Goal: Information Seeking & Learning: Check status

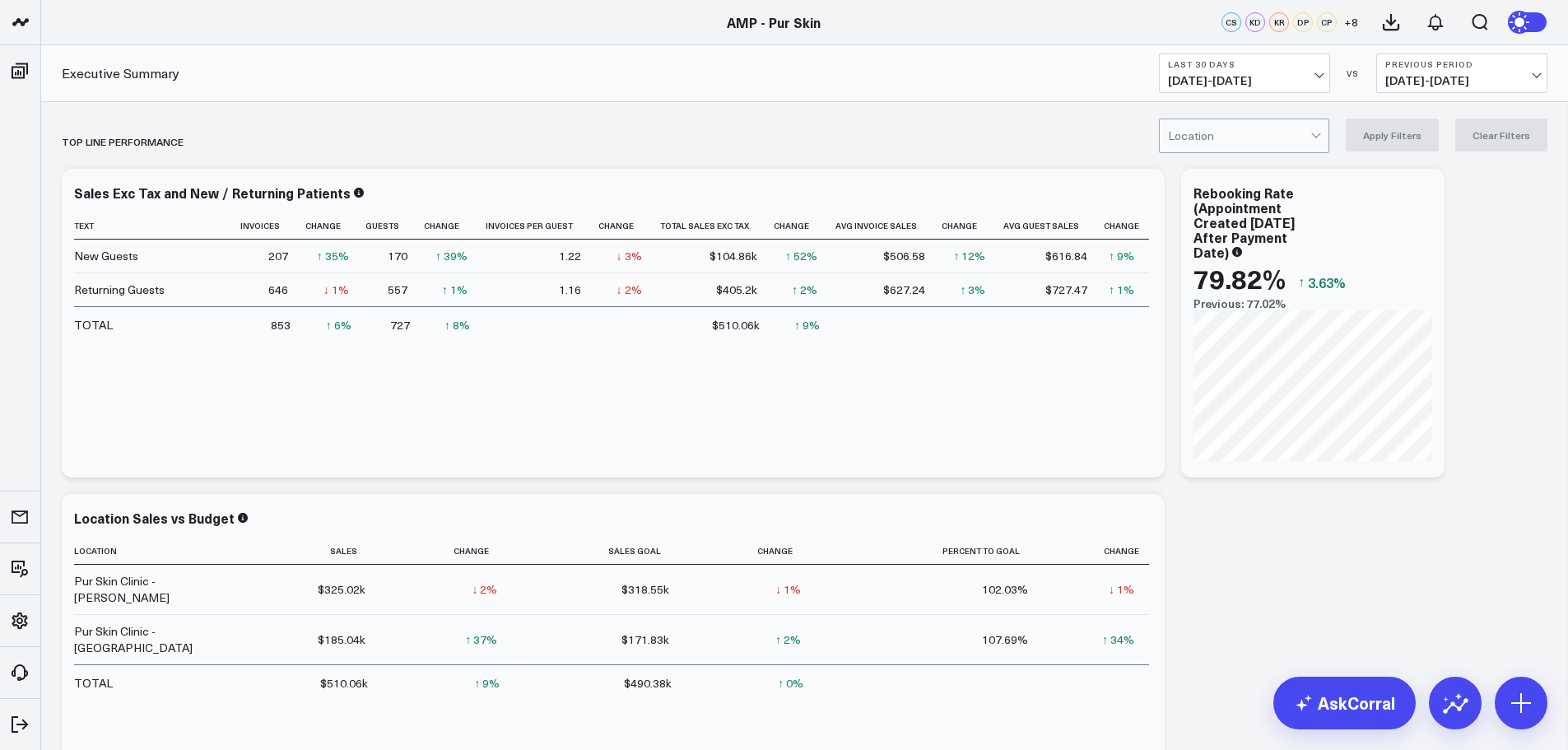
click at [1239, 94] on div "Executive Summary Last 30 Days [DATE] - [DATE] VS Previous Period [DATE] - [DAT…" at bounding box center [805, 74] width 1527 height 57
click at [1268, 83] on span "[DATE] - [DATE]" at bounding box center [1245, 80] width 153 height 13
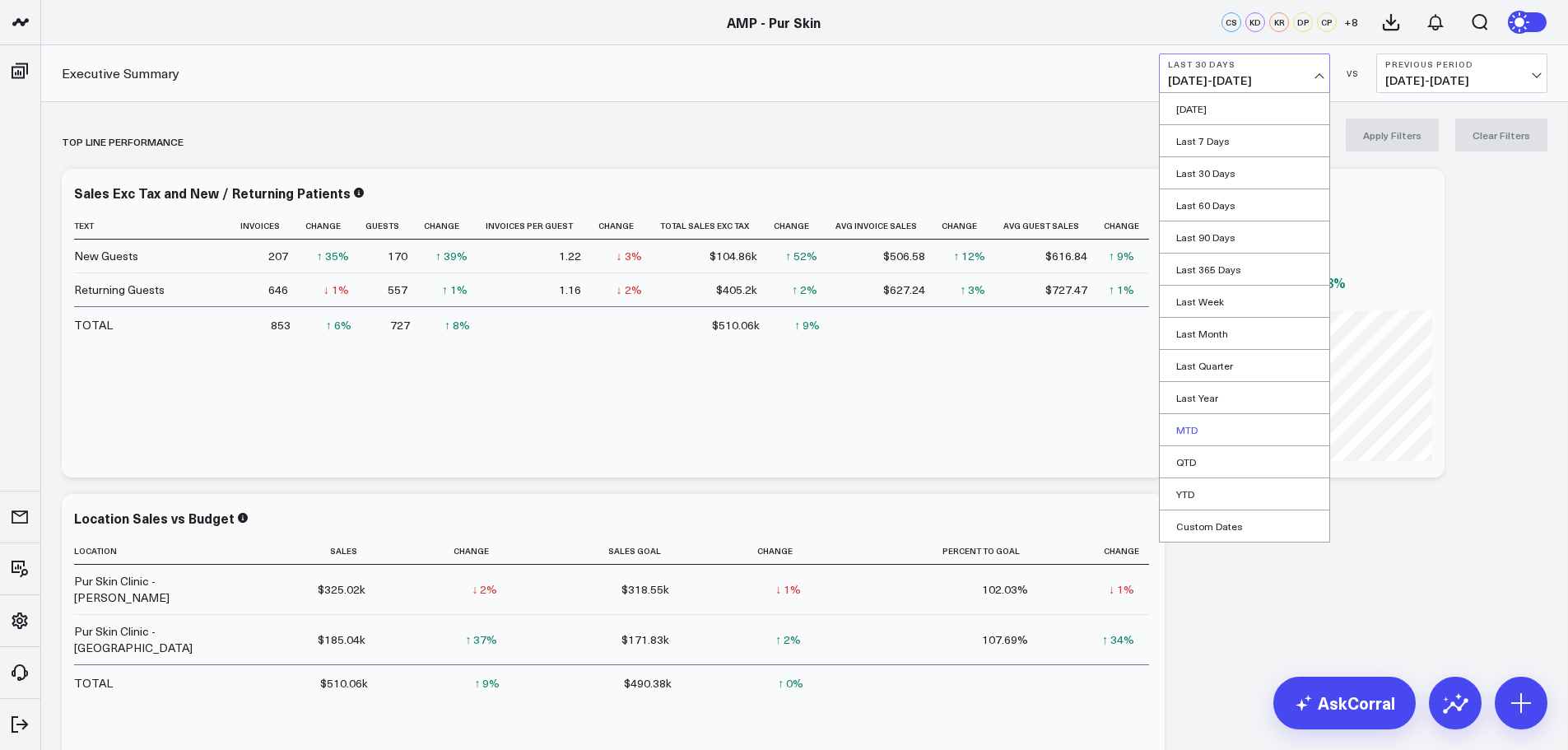
click at [1214, 439] on link "MTD" at bounding box center [1245, 430] width 169 height 31
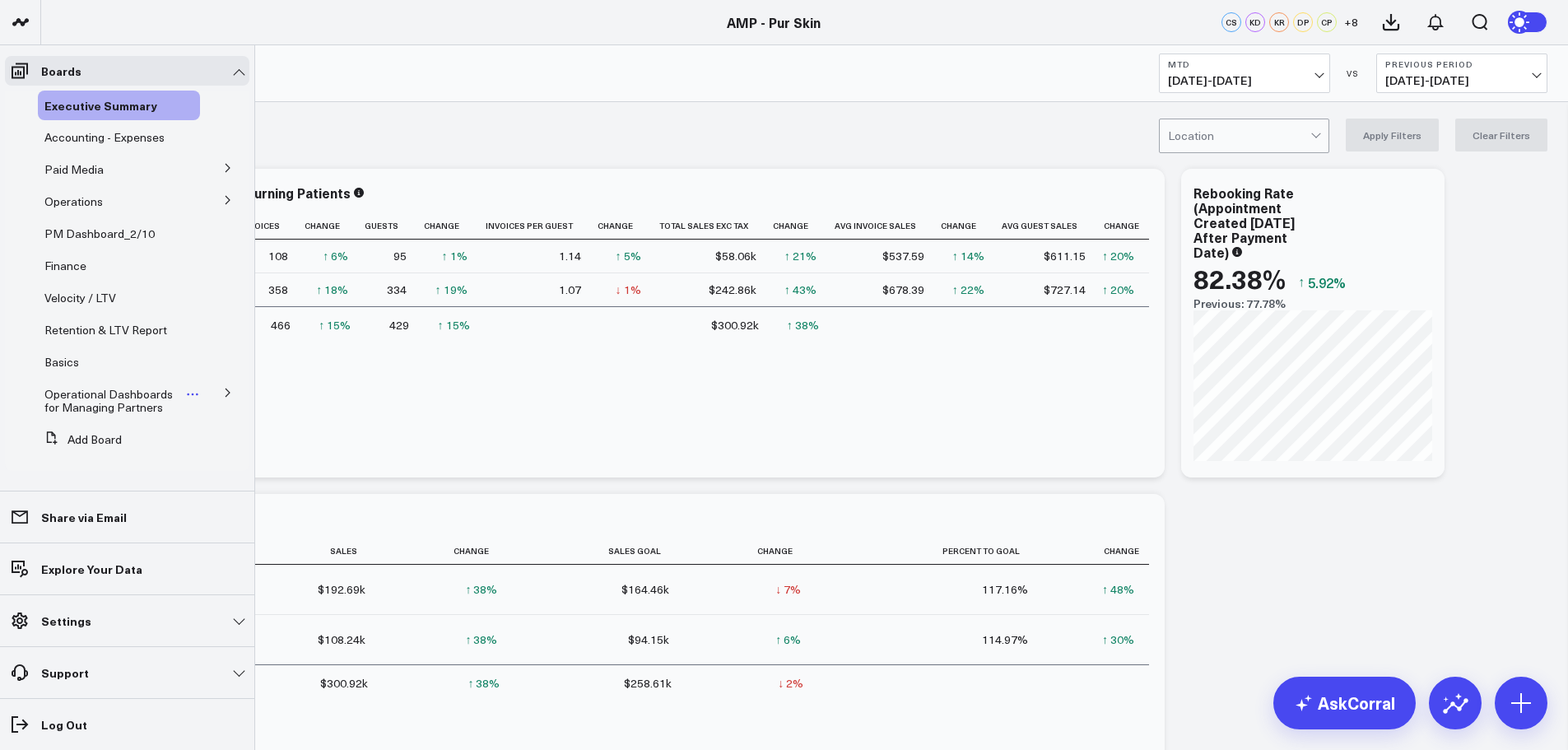
scroll to position [1, 0]
click at [142, 392] on span "Operational Dashboards for Managing Partners" at bounding box center [108, 398] width 128 height 29
click at [213, 201] on button at bounding box center [227, 199] width 42 height 25
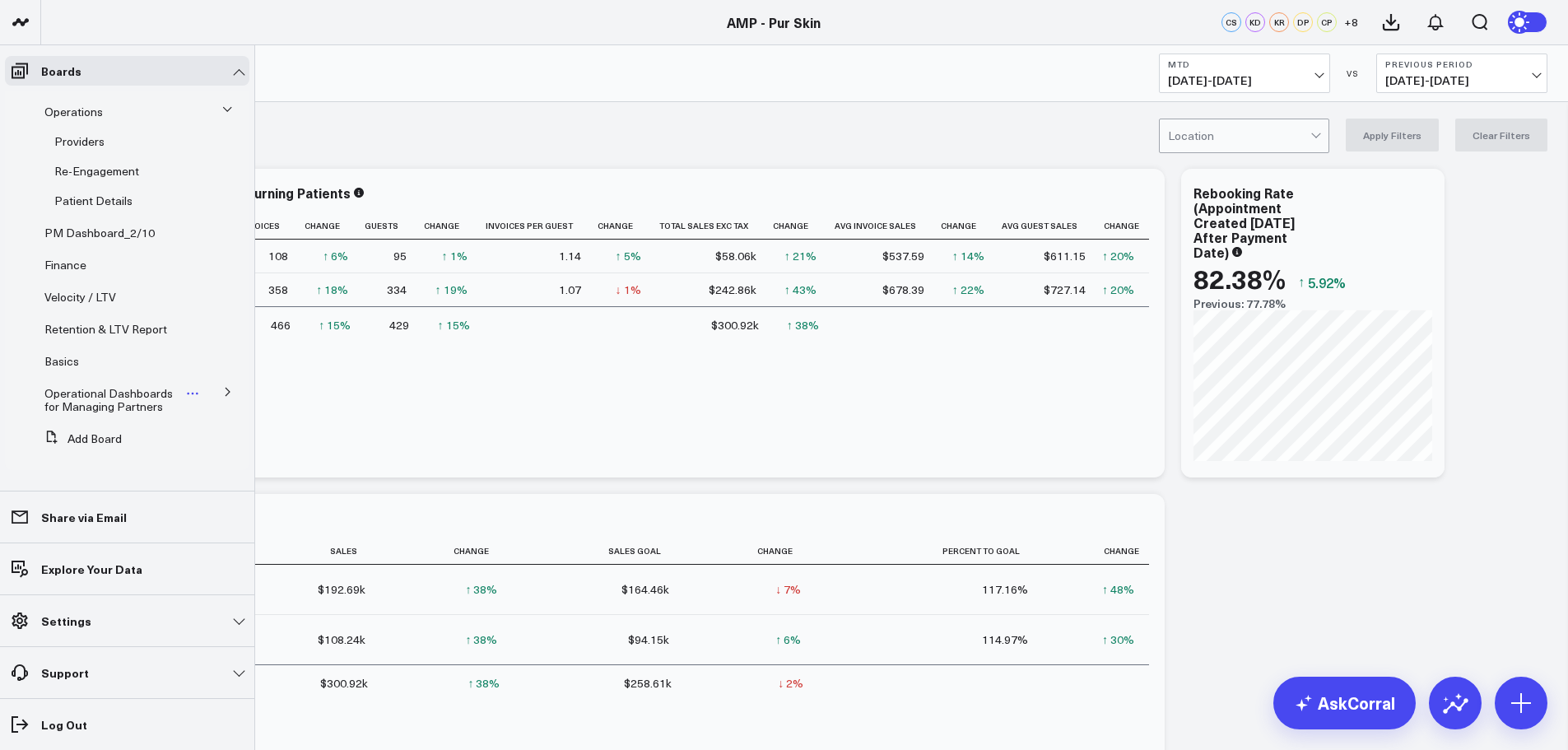
click at [110, 401] on span "Operational Dashboards for Managing Partners" at bounding box center [108, 398] width 128 height 29
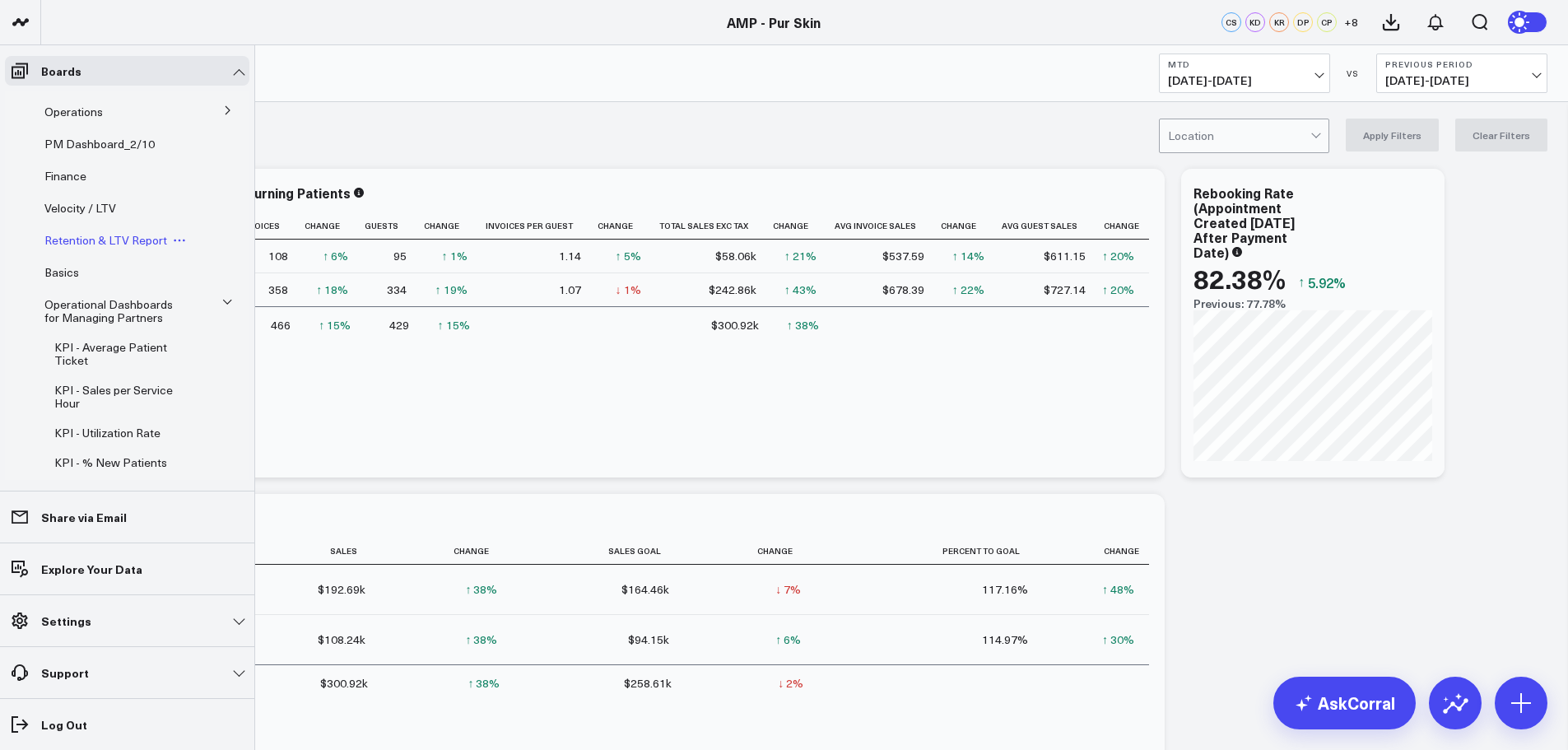
click at [119, 315] on span "Operational Dashboards for Managing Partners" at bounding box center [108, 310] width 128 height 29
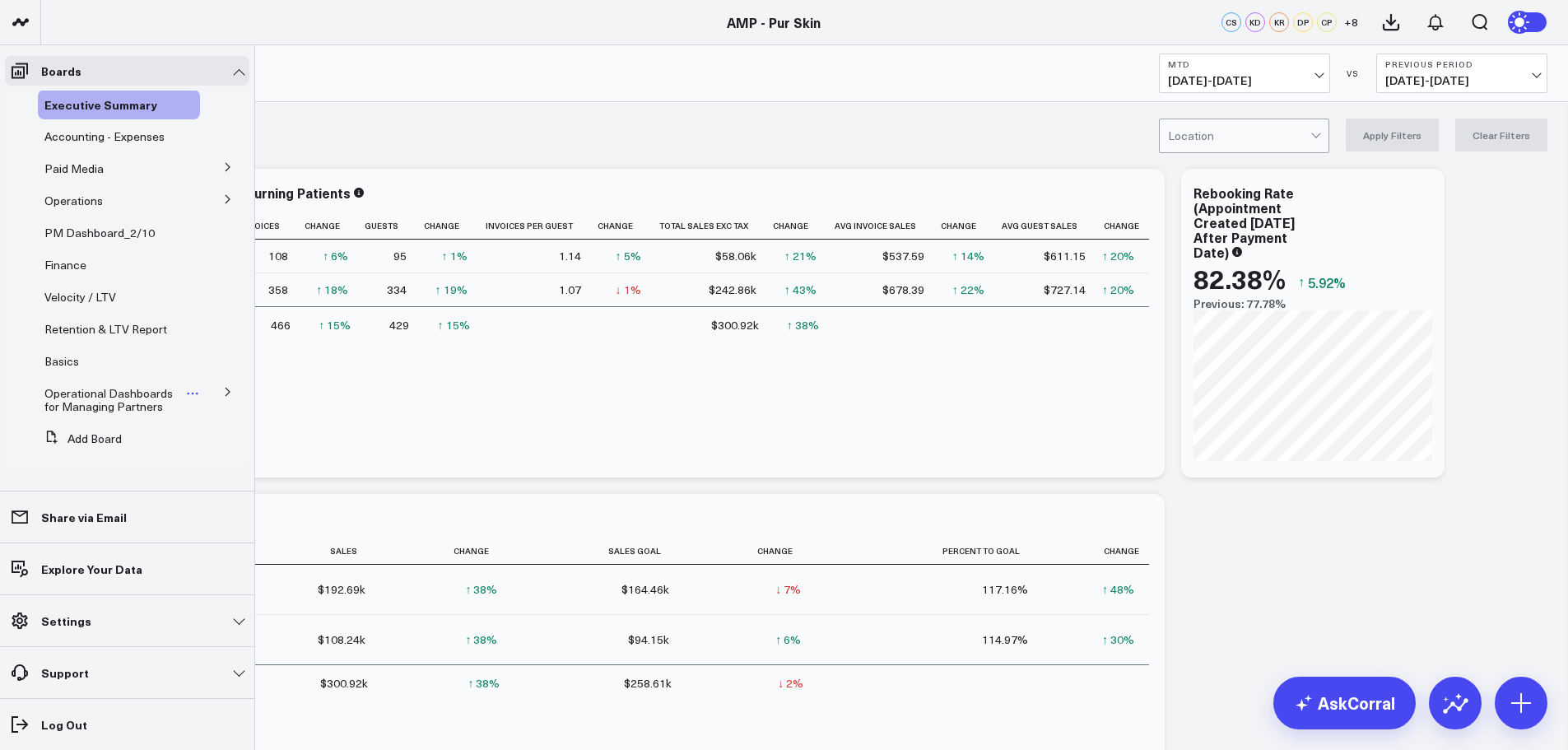
click at [110, 386] on span "Operational Dashboards for Managing Partners" at bounding box center [108, 398] width 128 height 29
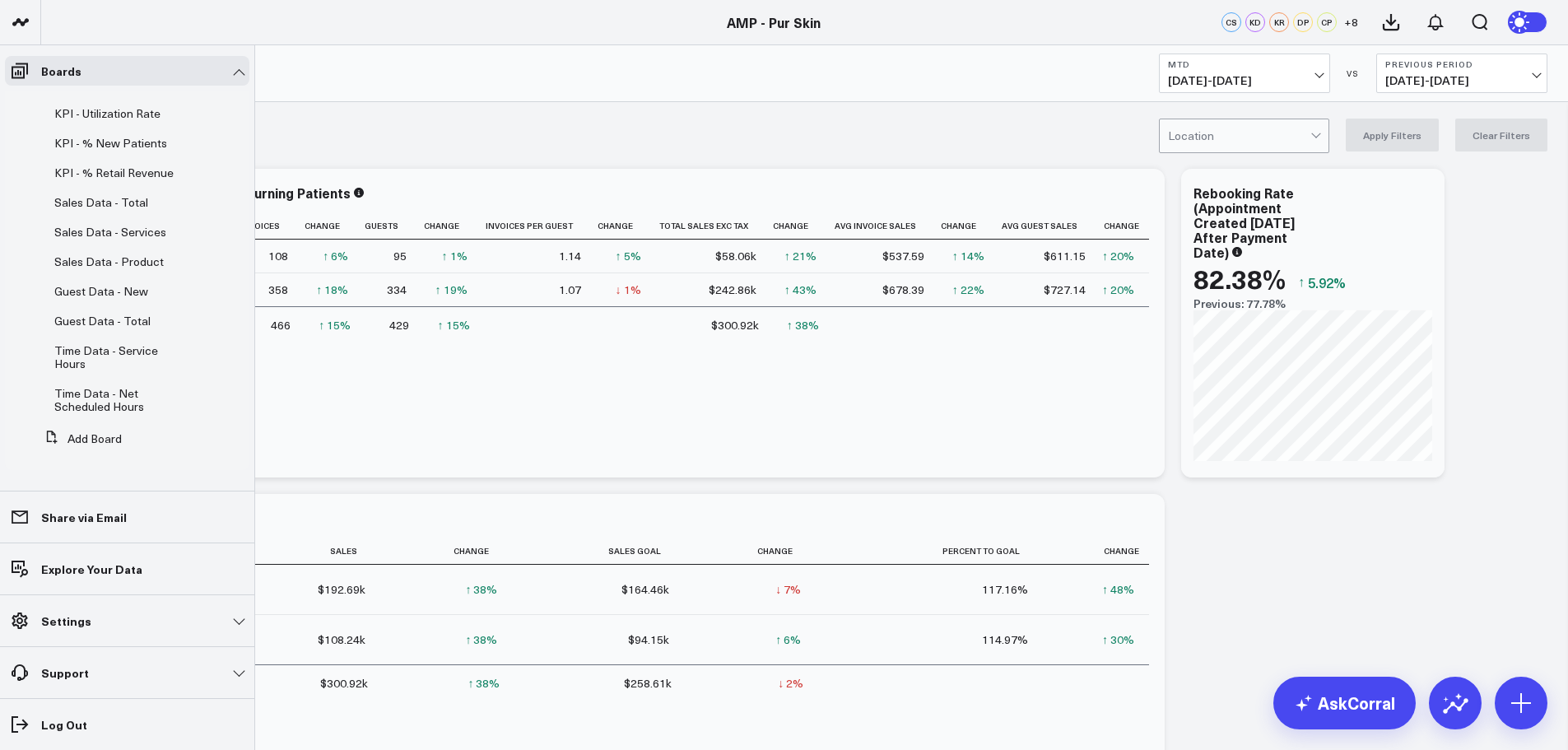
scroll to position [0, 0]
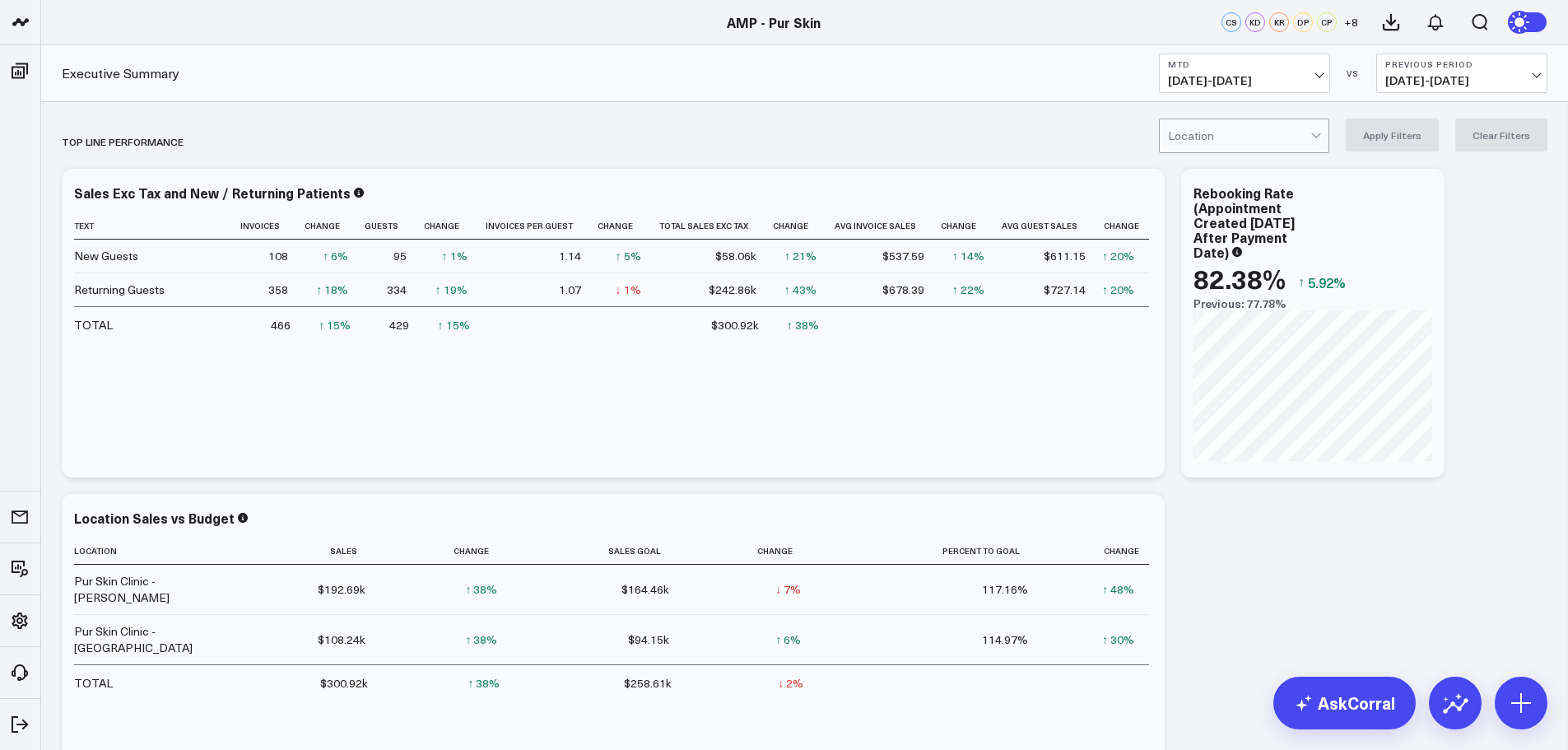
click at [1244, 69] on button "MTD [DATE] - [DATE]" at bounding box center [1245, 73] width 171 height 40
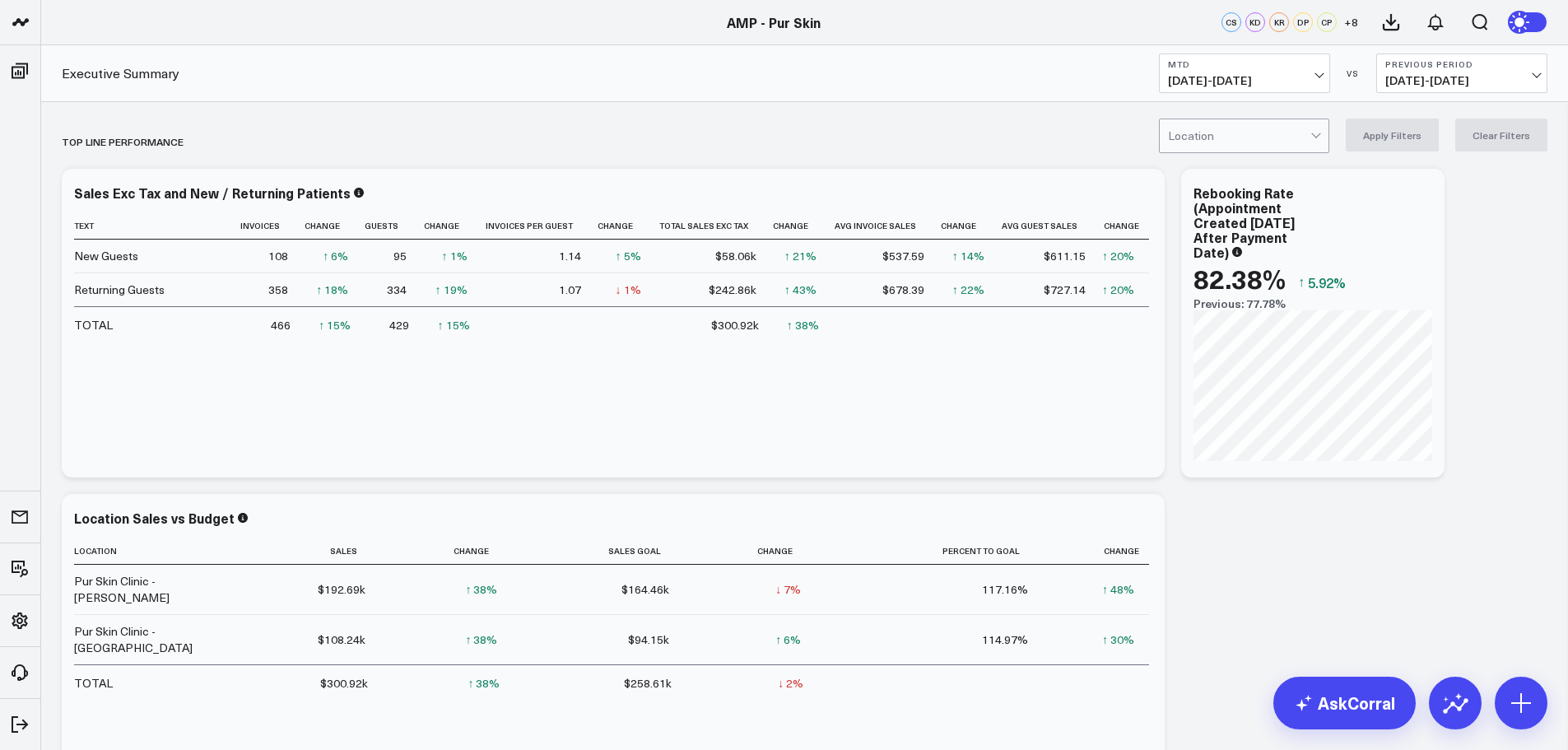
click at [1239, 144] on div at bounding box center [1239, 136] width 143 height 33
click at [1233, 209] on div "[PERSON_NAME]" at bounding box center [1244, 204] width 168 height 33
click at [1402, 135] on button "Apply Filters" at bounding box center [1392, 135] width 93 height 33
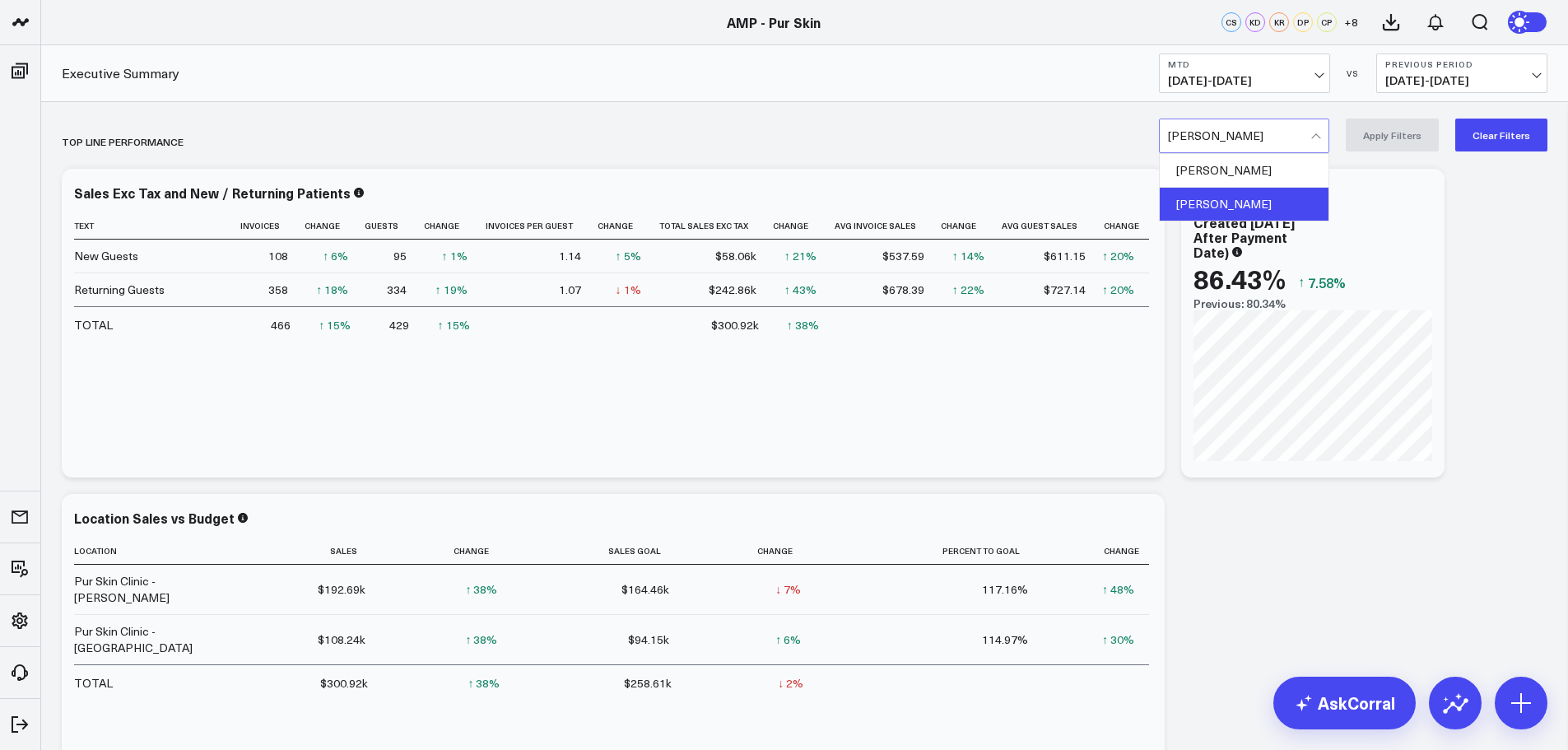
click at [1310, 141] on div at bounding box center [1239, 136] width 143 height 33
drag, startPoint x: 929, startPoint y: 140, endPoint x: 993, endPoint y: 139, distance: 64.0
click at [933, 140] on div "Top line Performance" at bounding box center [710, 141] width 1296 height 38
click at [1455, 83] on span "[DATE] - [DATE]" at bounding box center [1462, 80] width 153 height 13
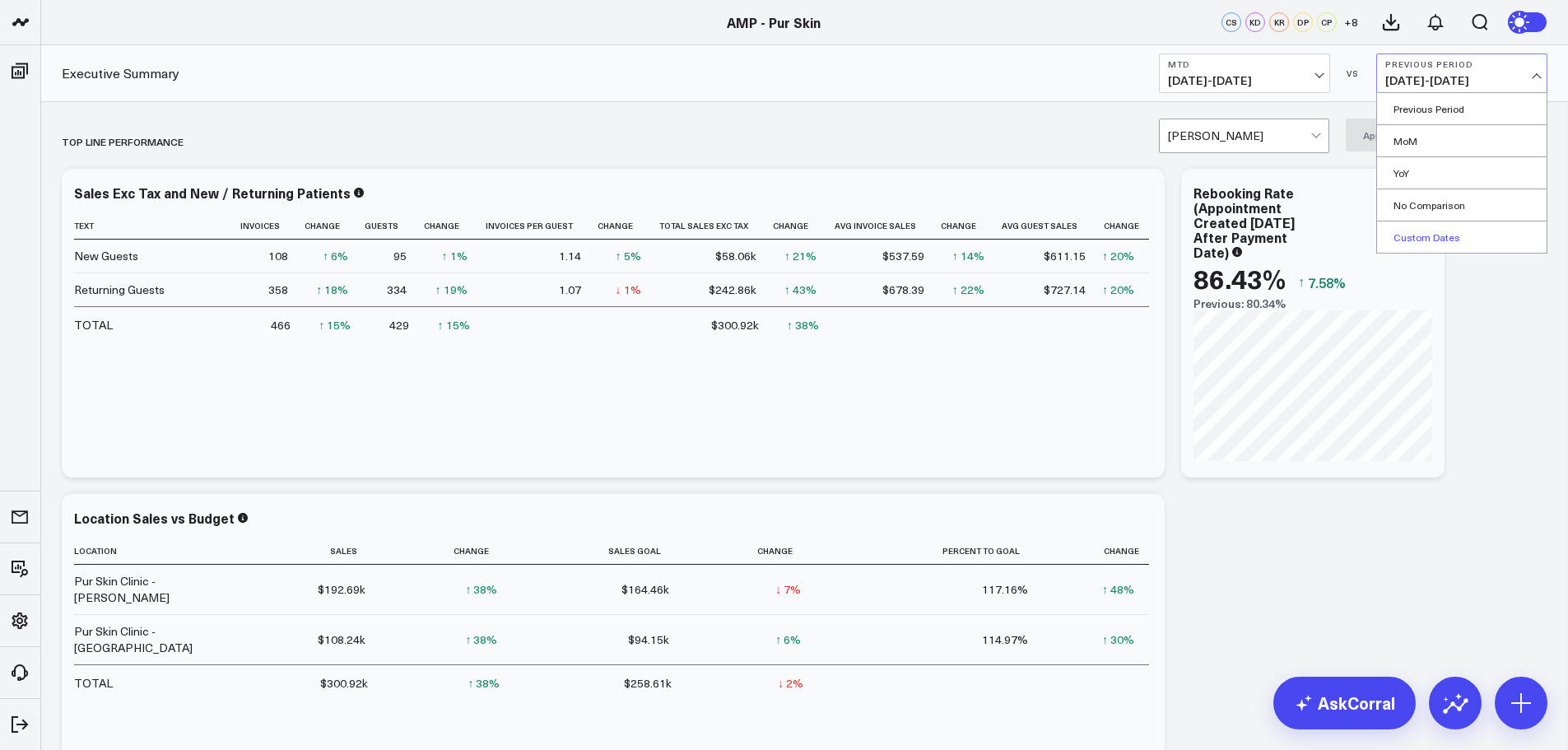
click at [1427, 243] on link "Custom Dates" at bounding box center [1462, 237] width 169 height 31
select select "8"
select select "2025"
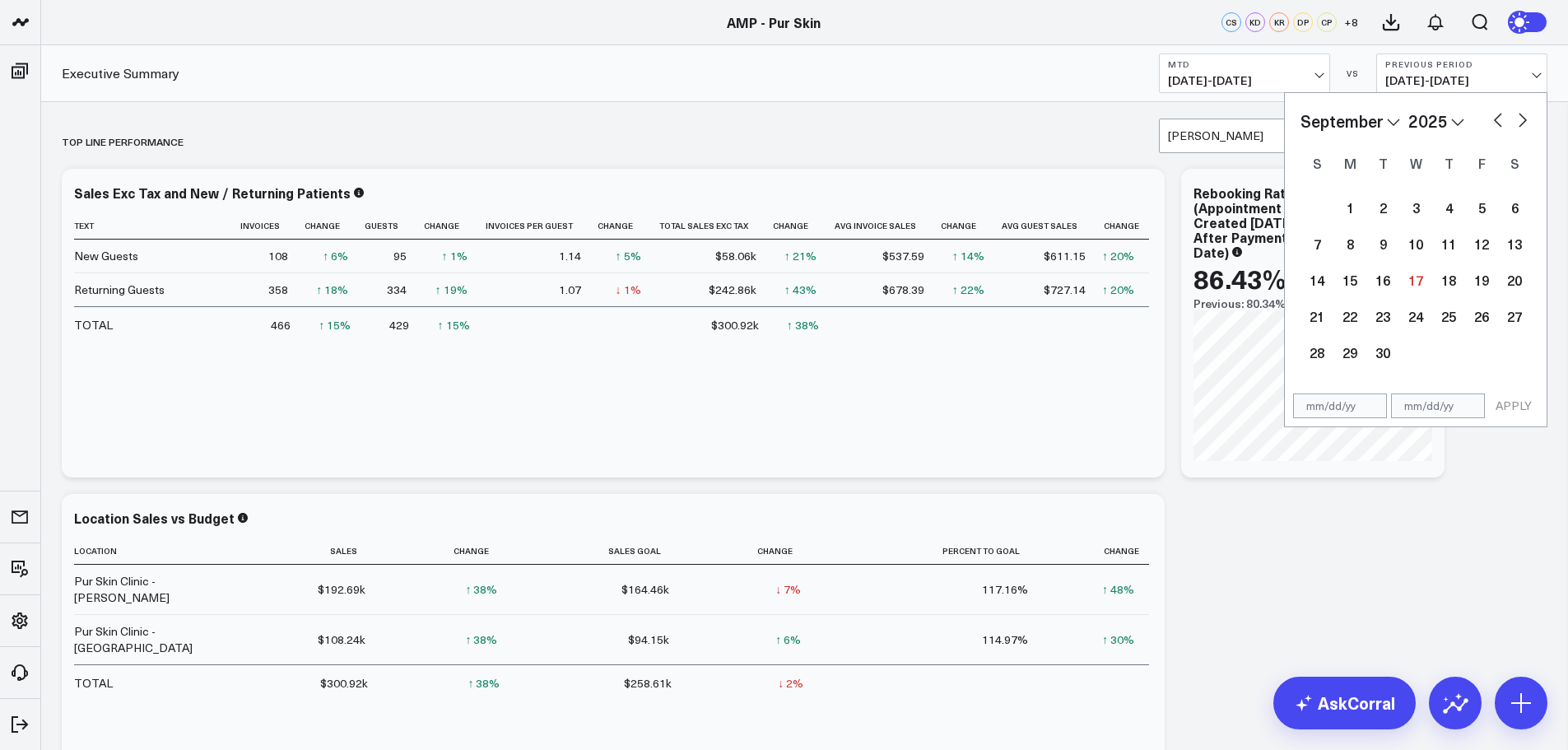
click at [1500, 124] on button "button" at bounding box center [1498, 118] width 17 height 19
select select "7"
select select "2025"
click at [1480, 215] on div "1" at bounding box center [1481, 207] width 33 height 33
type input "[DATE]"
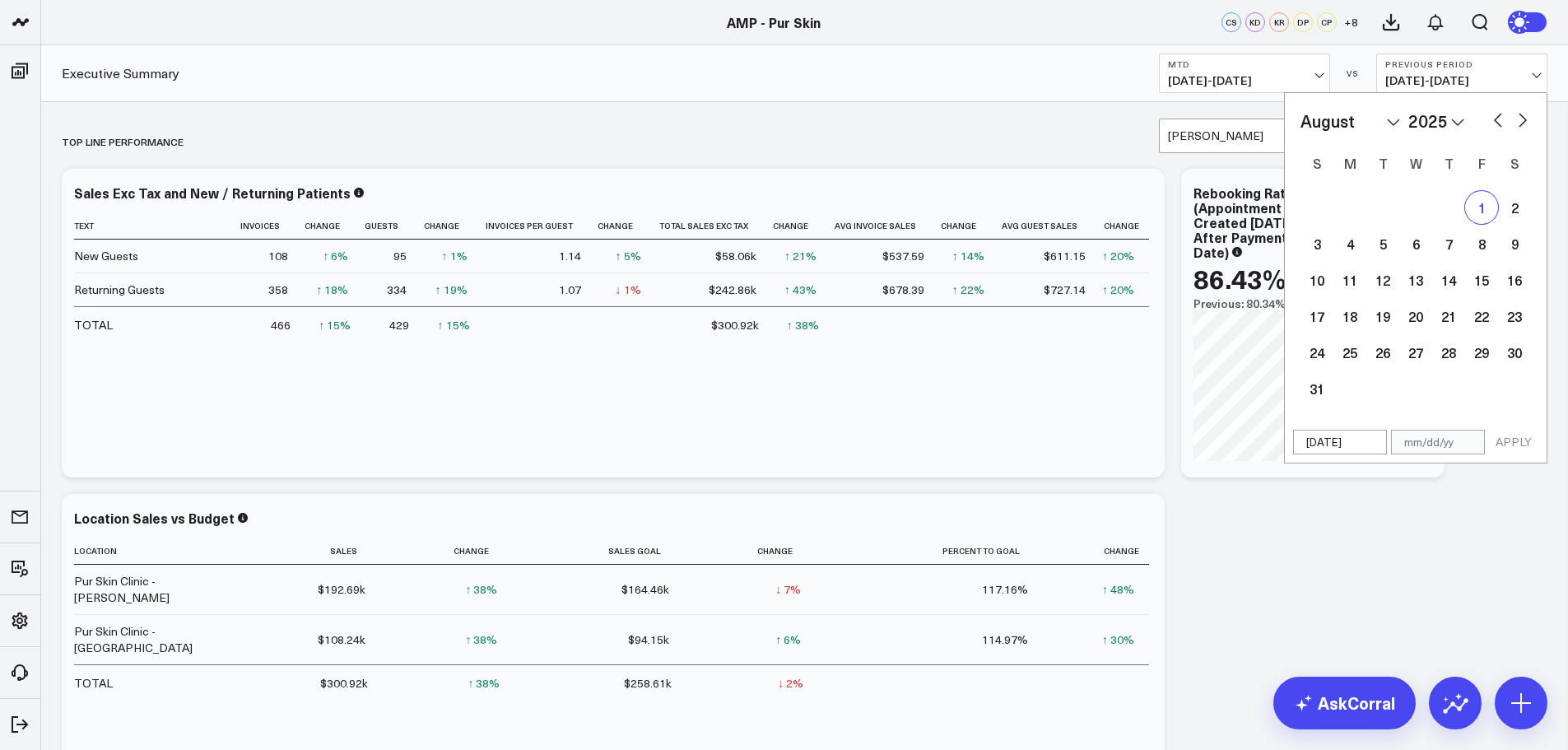
select select "7"
select select "2025"
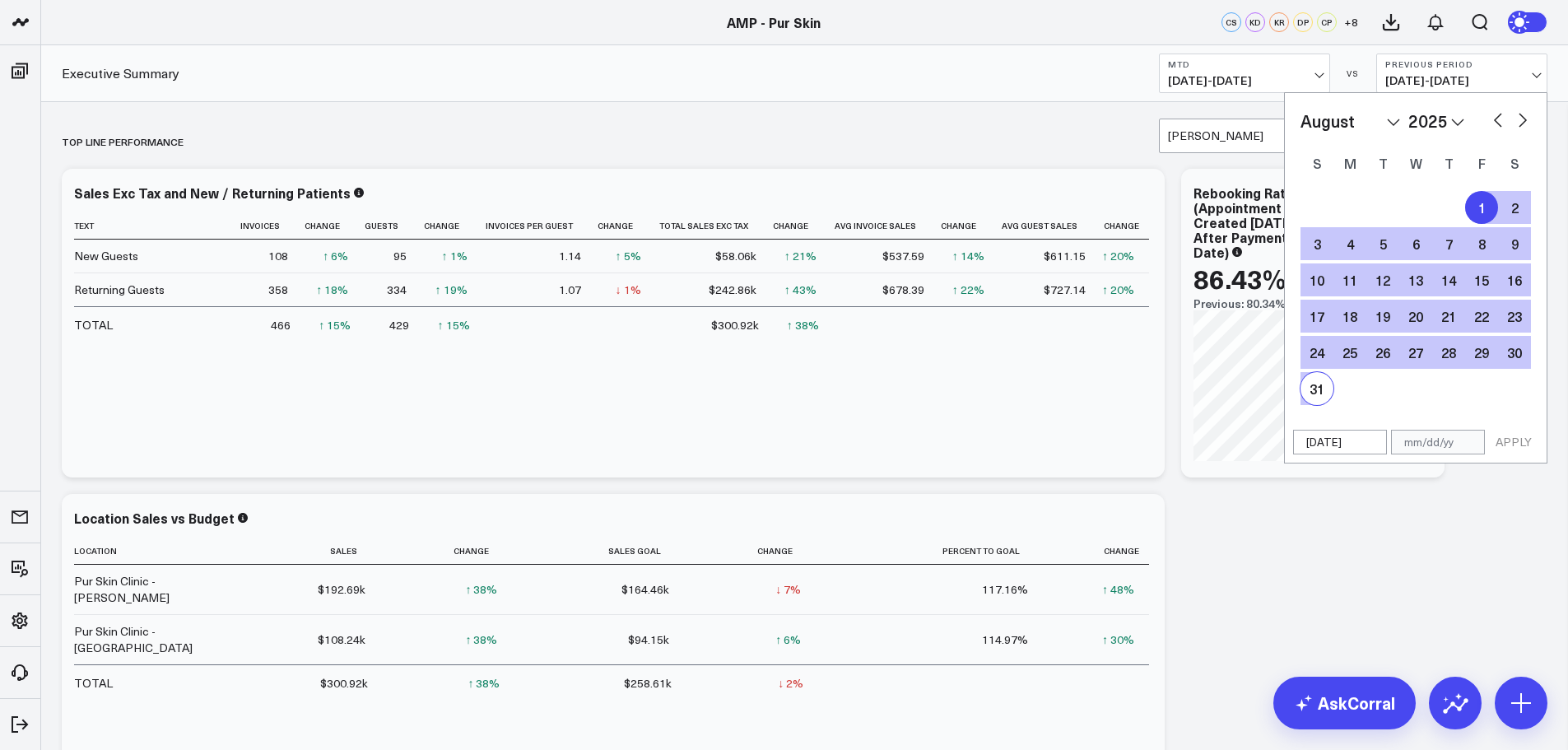
click at [1310, 390] on div "31" at bounding box center [1318, 388] width 33 height 33
type input "[DATE]"
select select "7"
select select "2025"
click at [1512, 434] on button "APPLY" at bounding box center [1514, 442] width 50 height 25
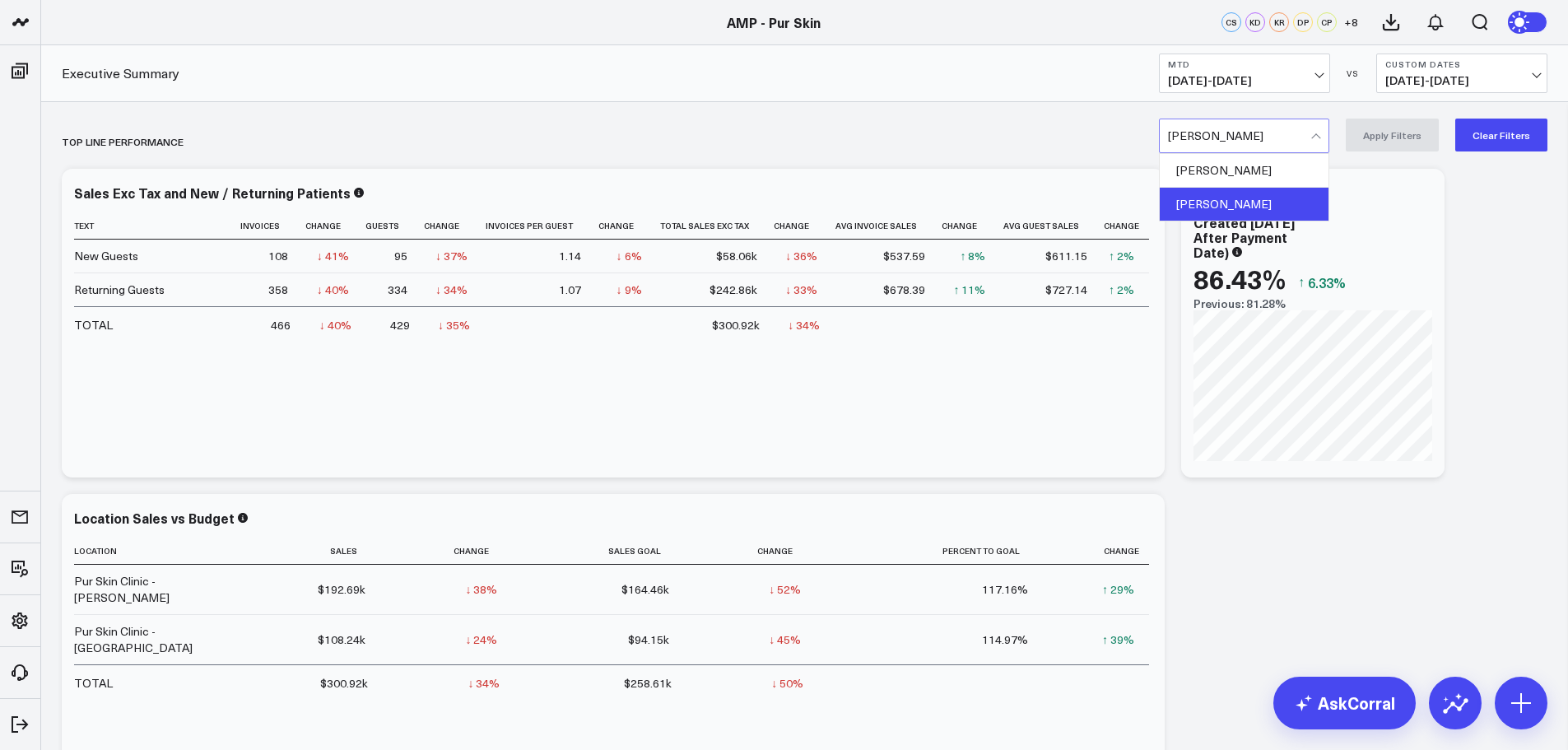
click at [1293, 135] on div at bounding box center [1239, 136] width 143 height 33
click at [1260, 175] on div "[PERSON_NAME]" at bounding box center [1244, 170] width 168 height 34
click at [1399, 129] on button "Apply Filters" at bounding box center [1392, 135] width 93 height 33
click at [1250, 140] on div at bounding box center [1239, 136] width 143 height 33
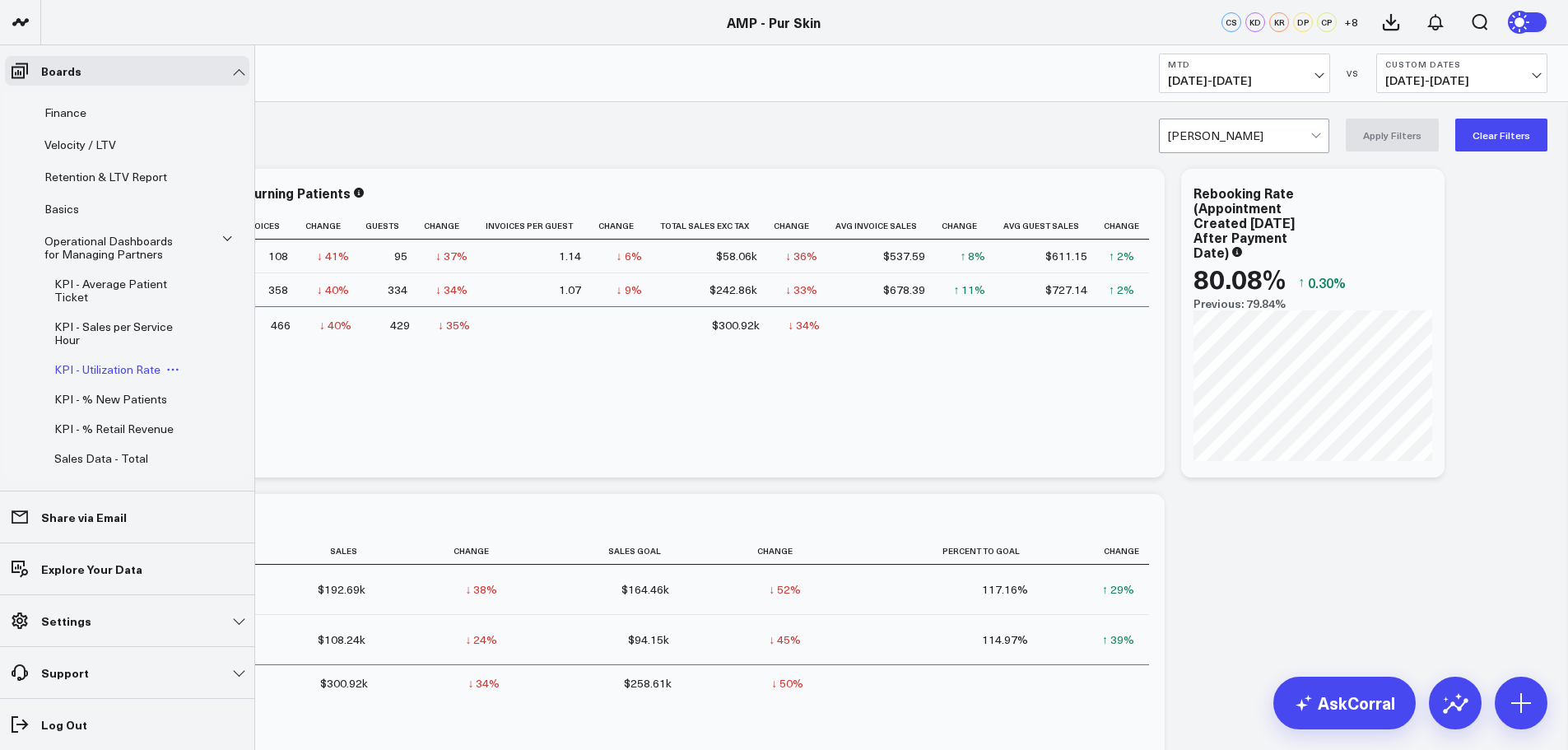
scroll to position [7, 0]
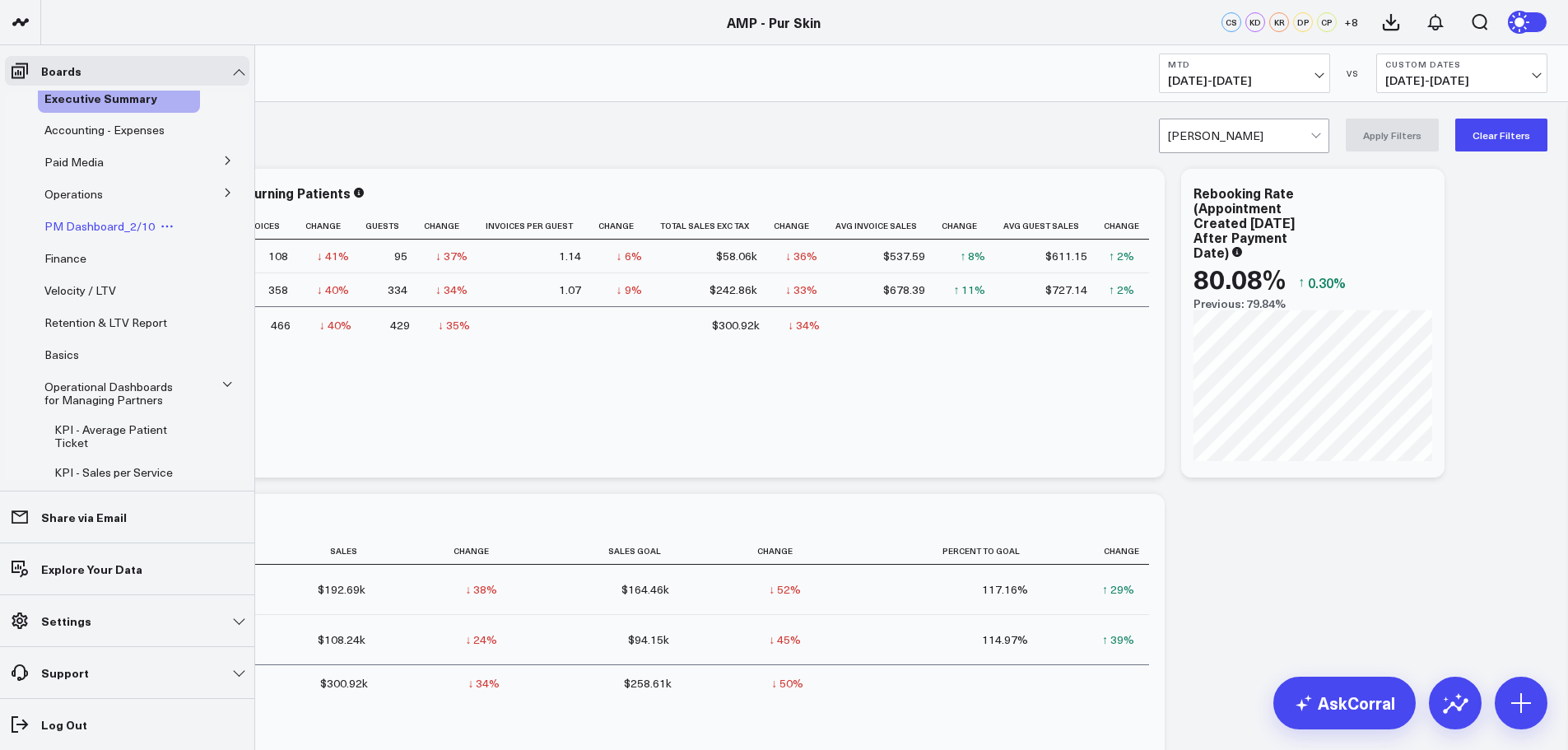
click at [92, 226] on span "PM Dashboard_2/10" at bounding box center [99, 225] width 110 height 16
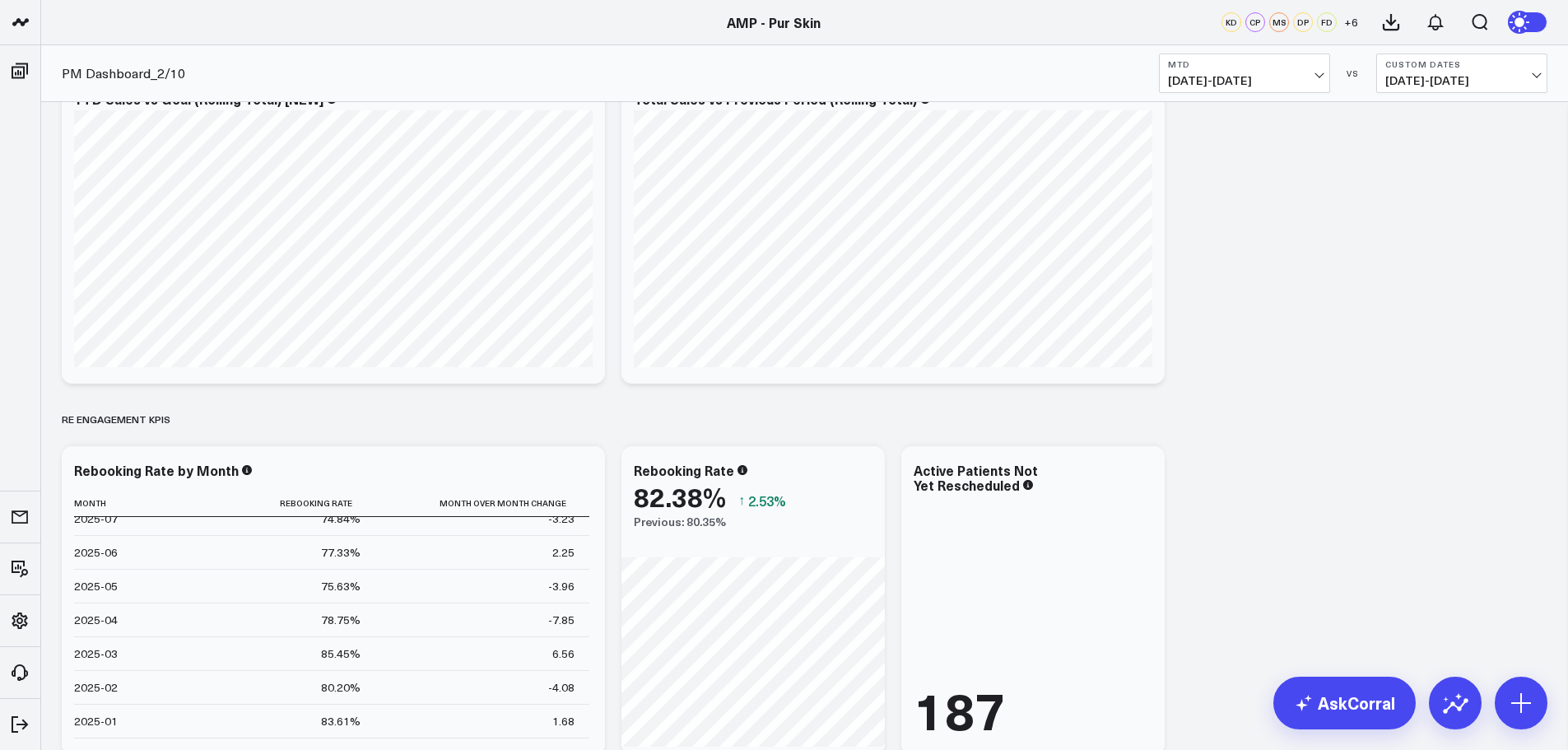
scroll to position [237, 0]
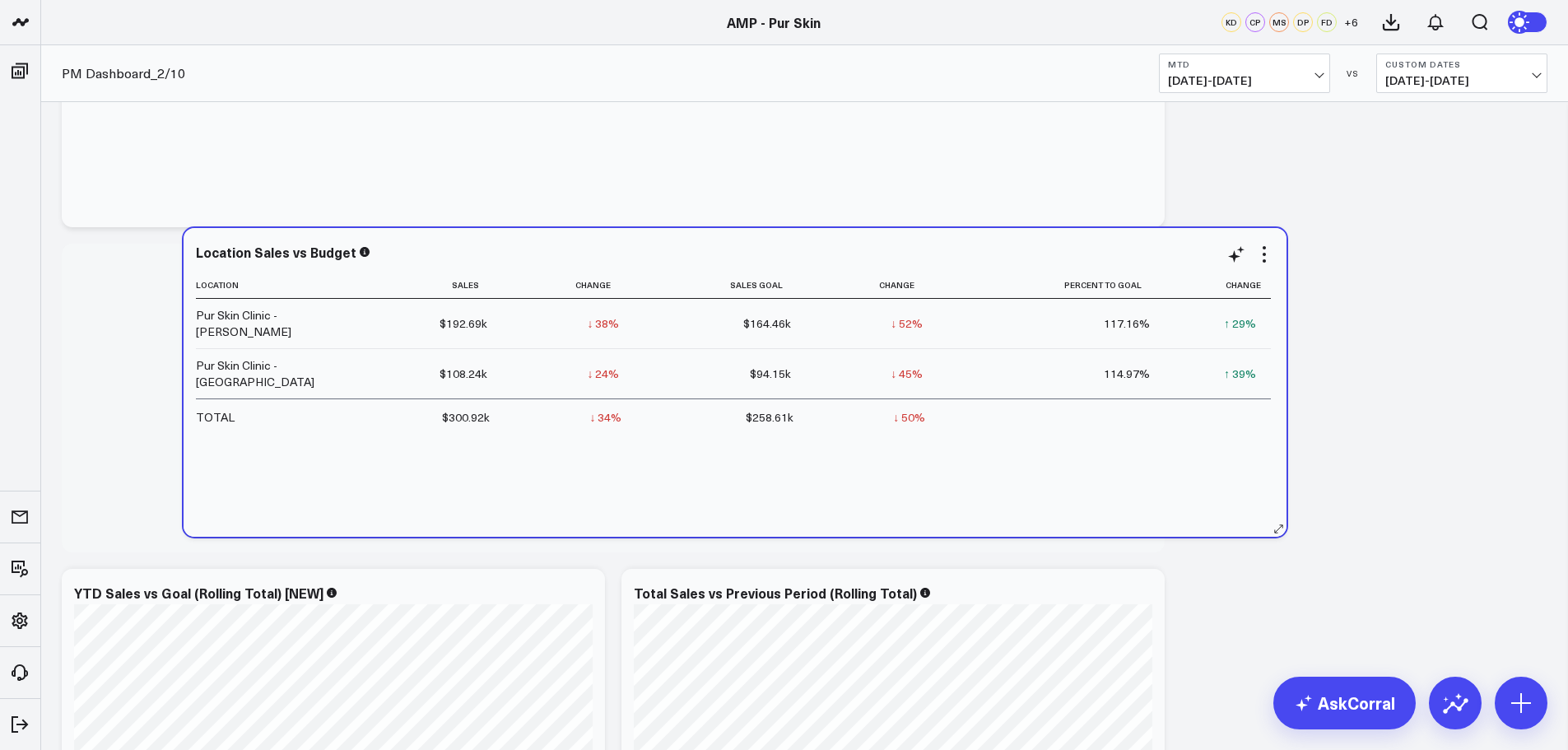
drag, startPoint x: 112, startPoint y: 329, endPoint x: 166, endPoint y: 319, distance: 54.9
click at [196, 319] on div "Pur Skin Clinic - [PERSON_NAME]" at bounding box center [271, 323] width 150 height 33
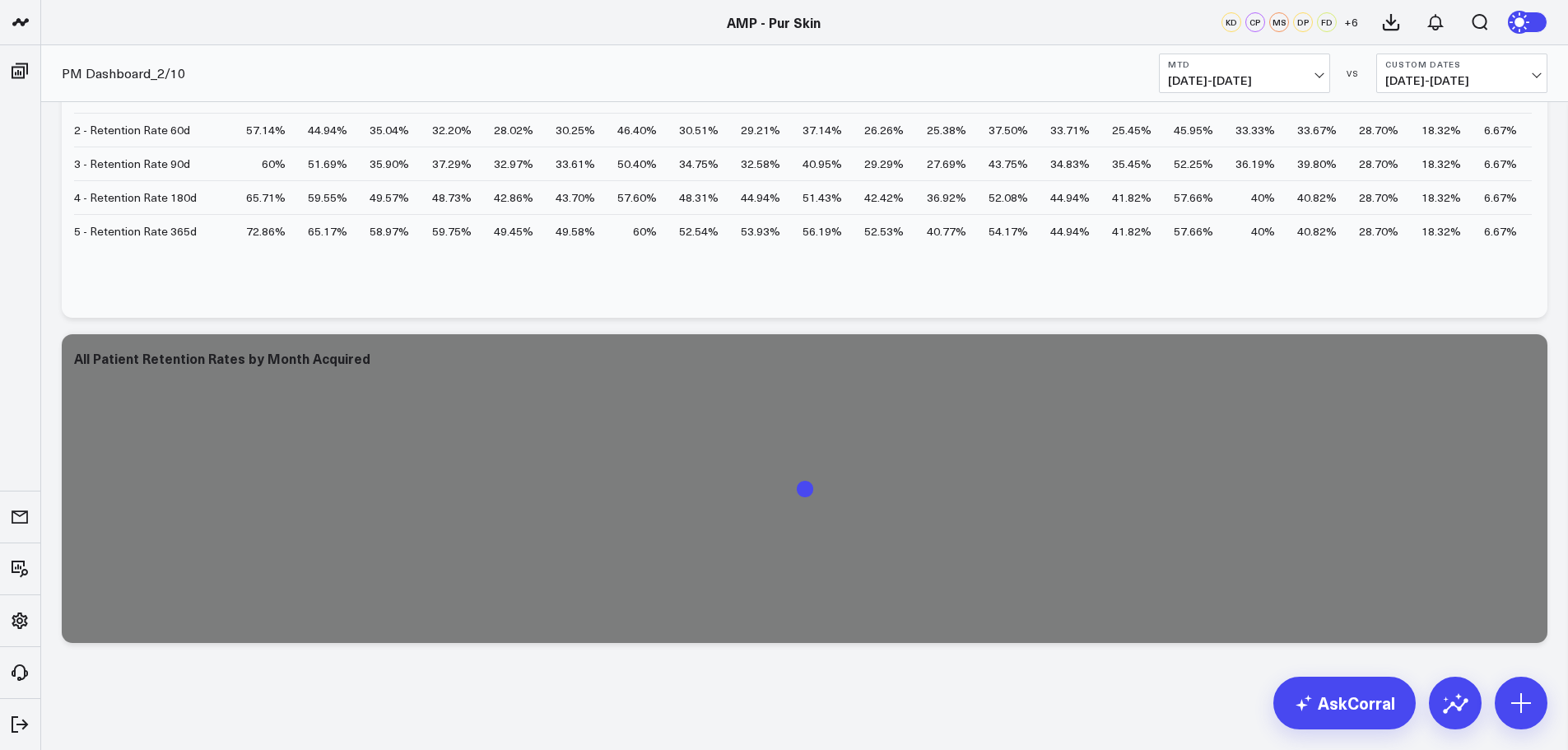
scroll to position [4763, 0]
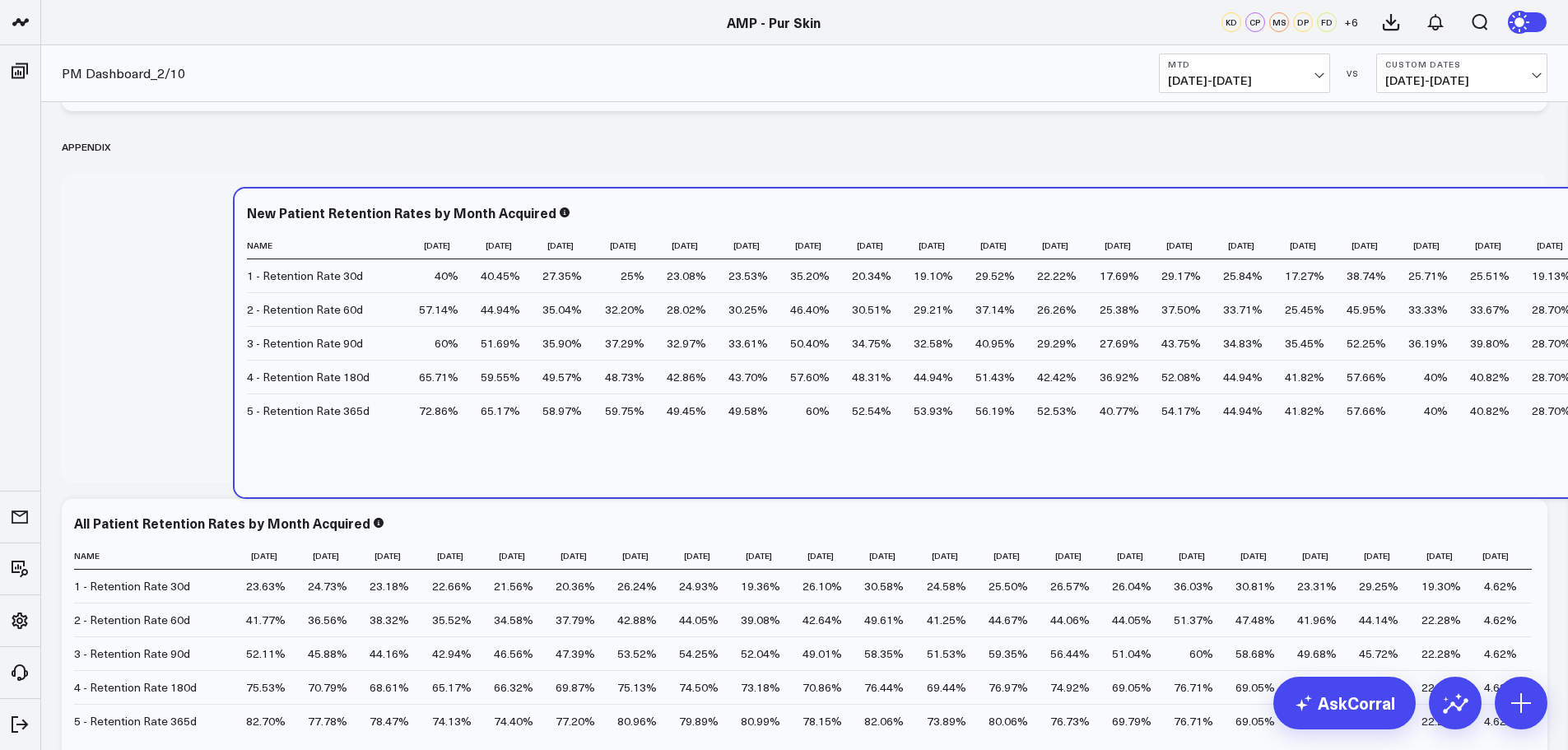
drag, startPoint x: 612, startPoint y: 466, endPoint x: 550, endPoint y: 433, distance: 70.2
click at [550, 433] on div "New Patient Retention Rates by Month Acquired Name [DATE] [DATE] [DATE] [DATE] …" at bounding box center [978, 342] width 1486 height 308
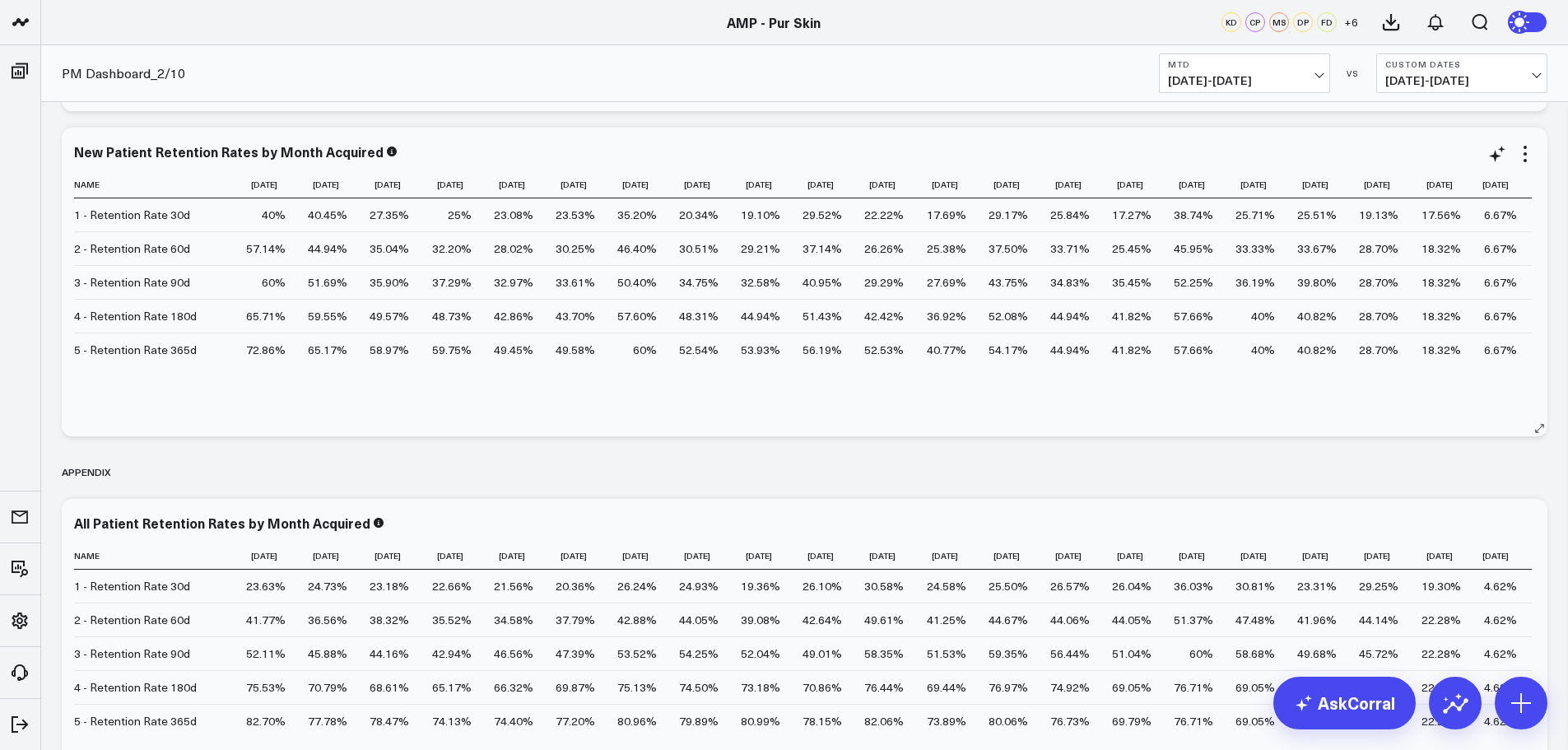
click at [1327, 421] on div "New Patient Retention Rates by Month Acquired Name [DATE] [DATE] [DATE] [DATE] …" at bounding box center [805, 282] width 1486 height 308
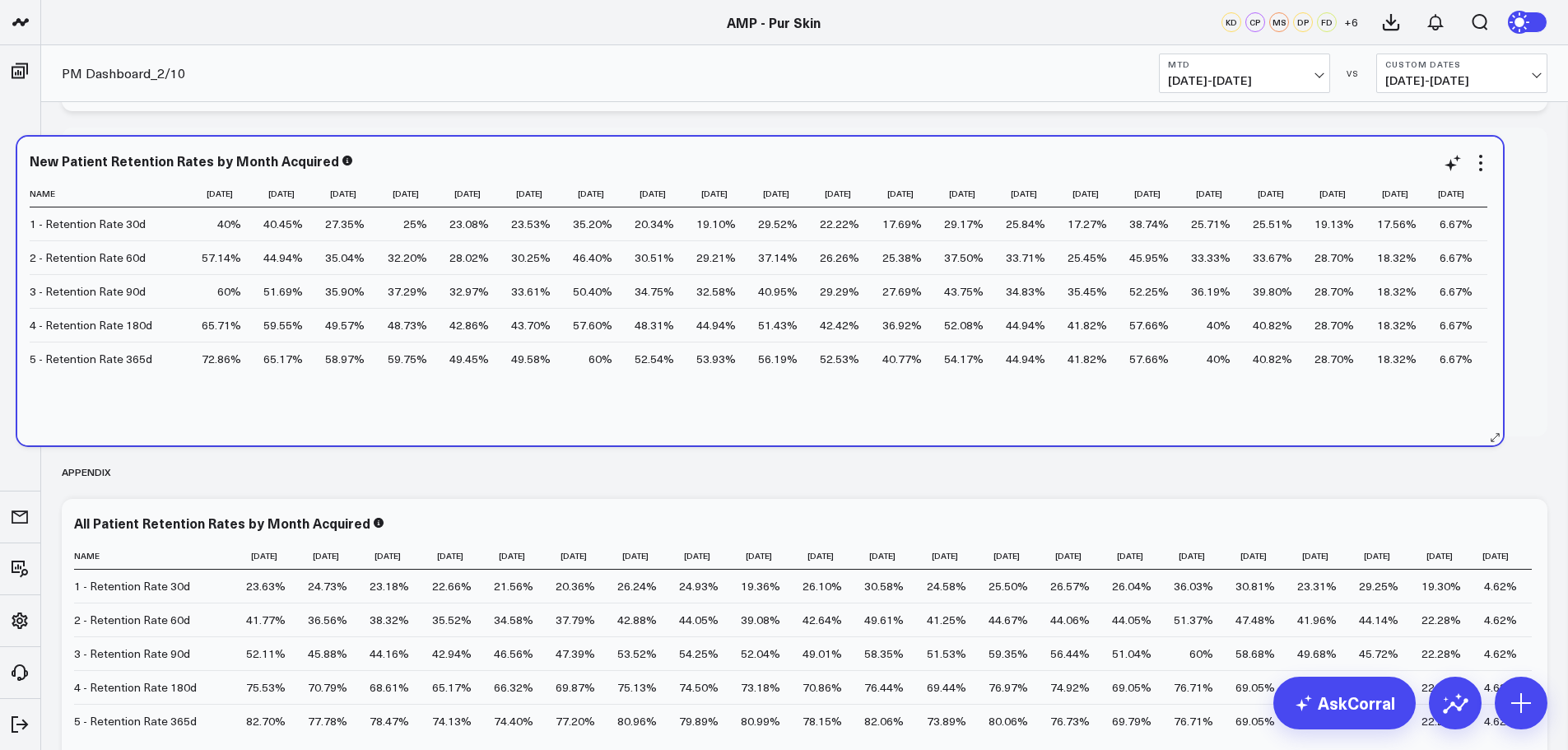
click at [1283, 431] on div "New Patient Retention Rates by Month Acquired Name [DATE] [DATE] [DATE] [DATE] …" at bounding box center [761, 290] width 1486 height 308
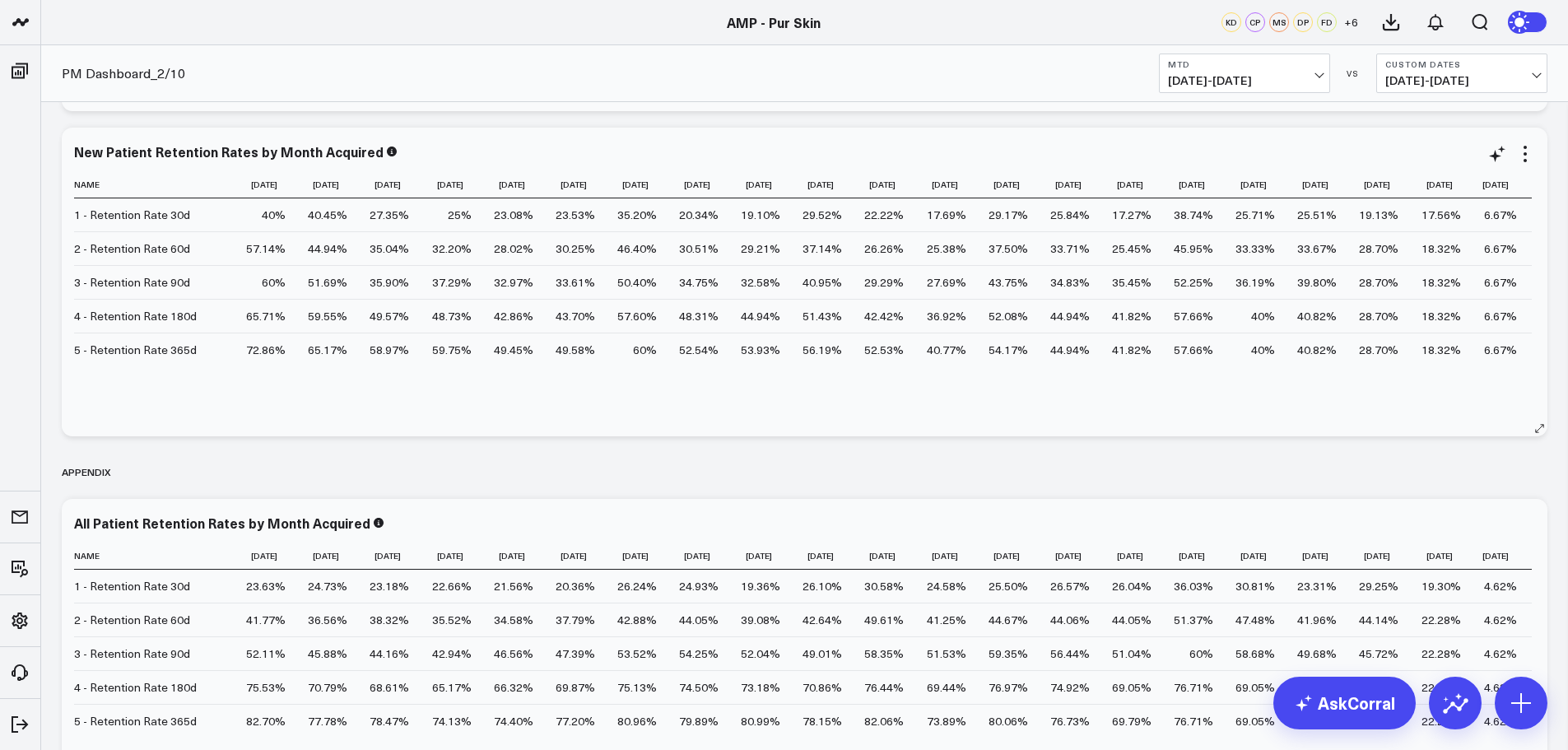
click at [1542, 428] on icon at bounding box center [1539, 428] width 12 height 12
click at [1532, 427] on button at bounding box center [1539, 428] width 17 height 17
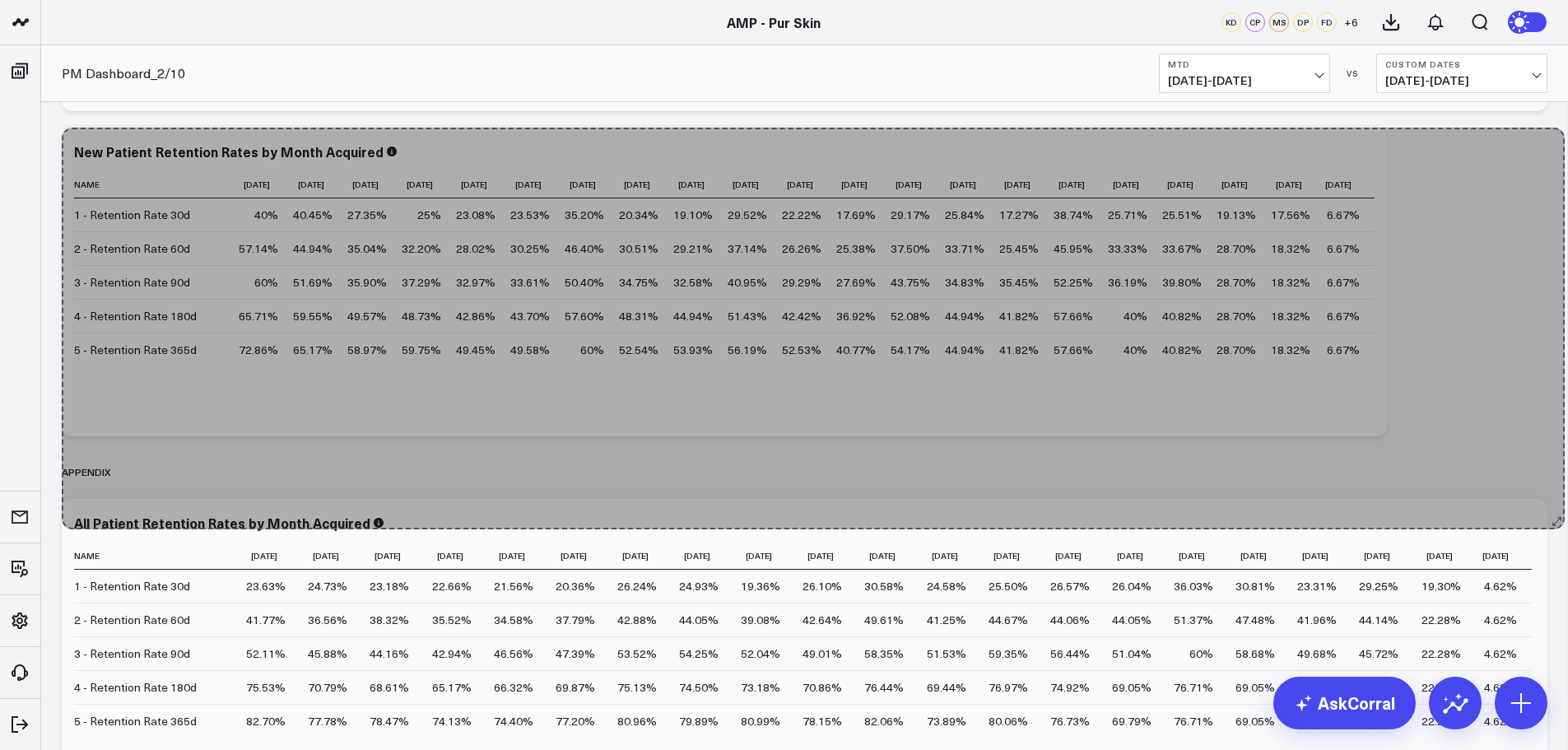
drag, startPoint x: 1532, startPoint y: 427, endPoint x: 1550, endPoint y: 520, distance: 94.7
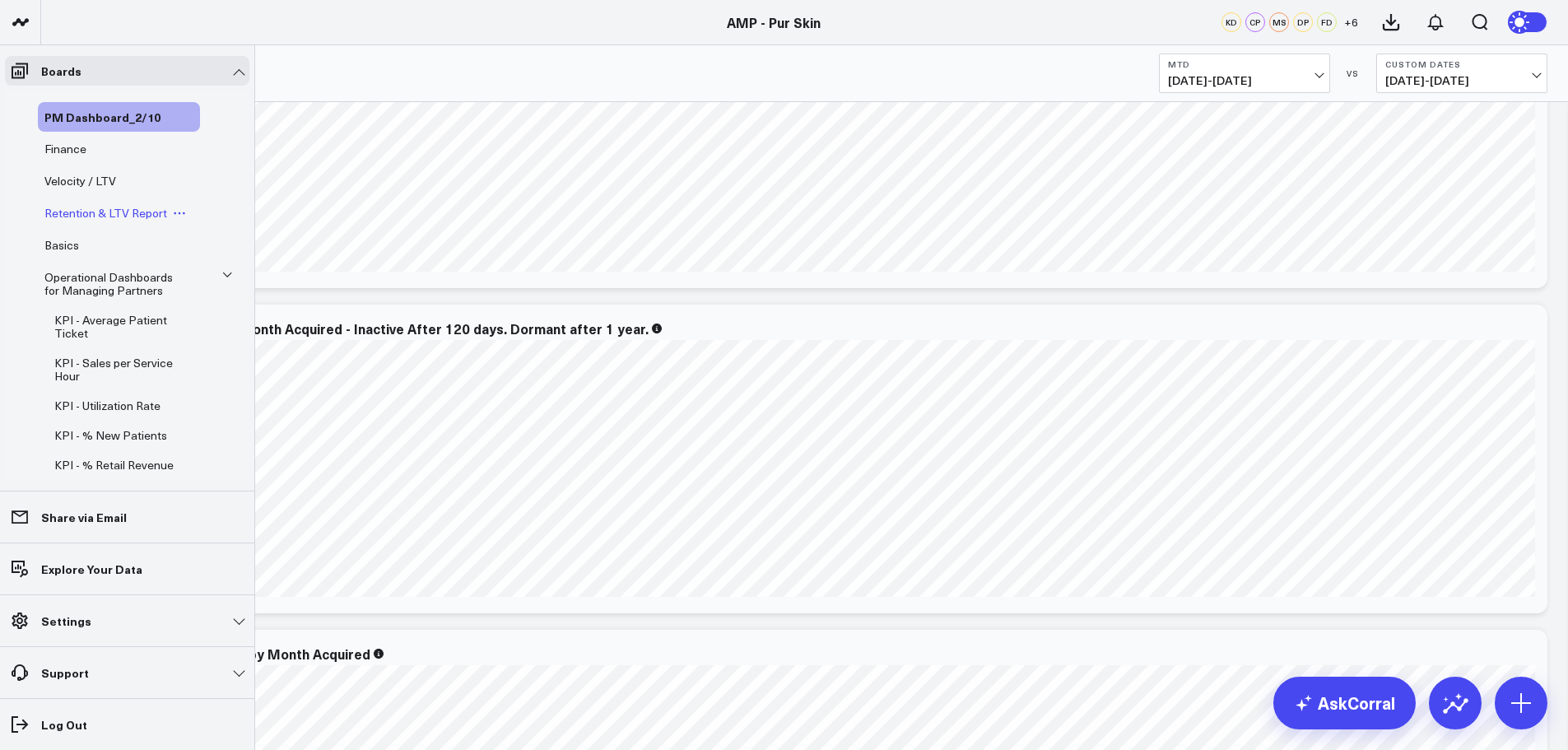
scroll to position [89, 0]
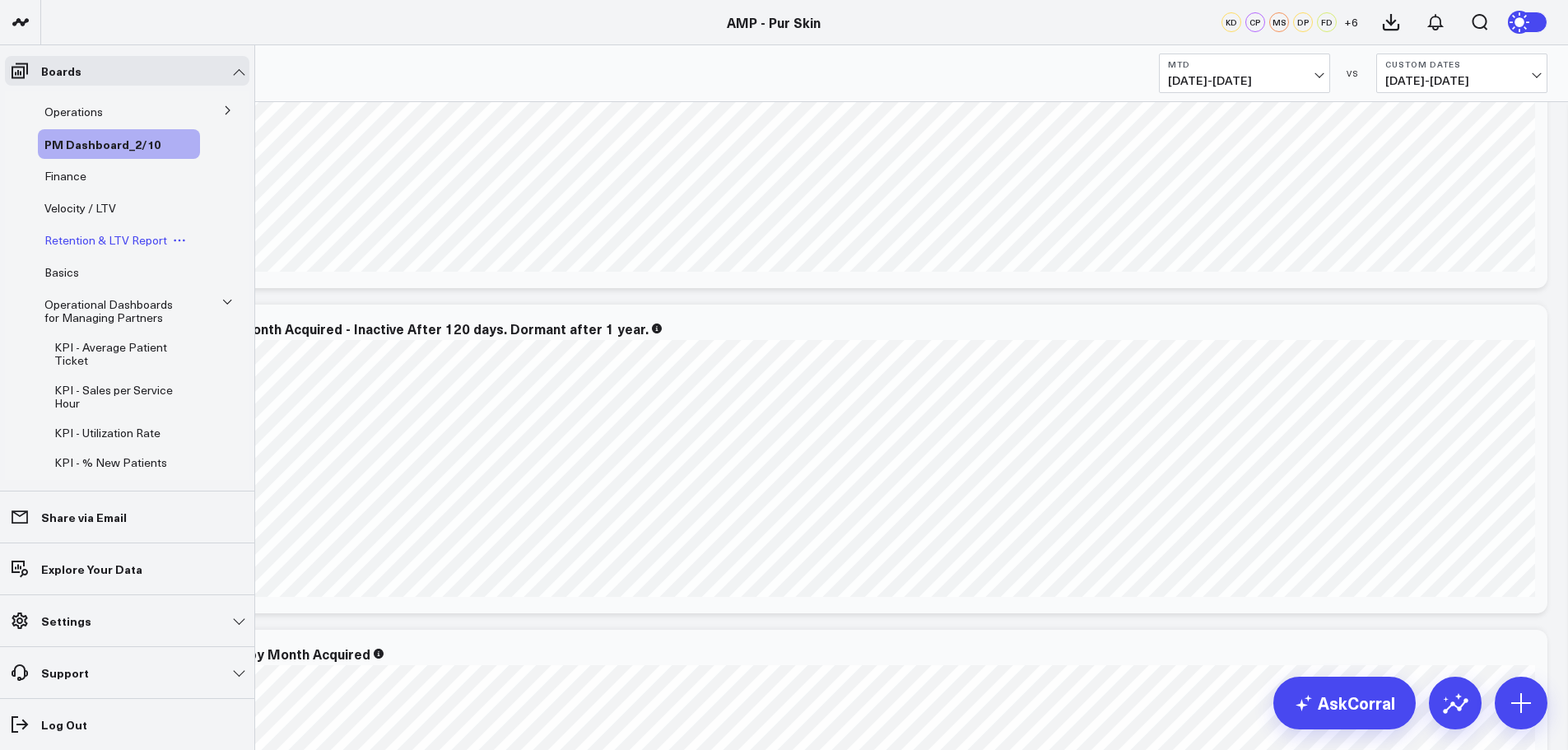
click at [108, 243] on span "Retention & LTV Report" at bounding box center [105, 239] width 122 height 16
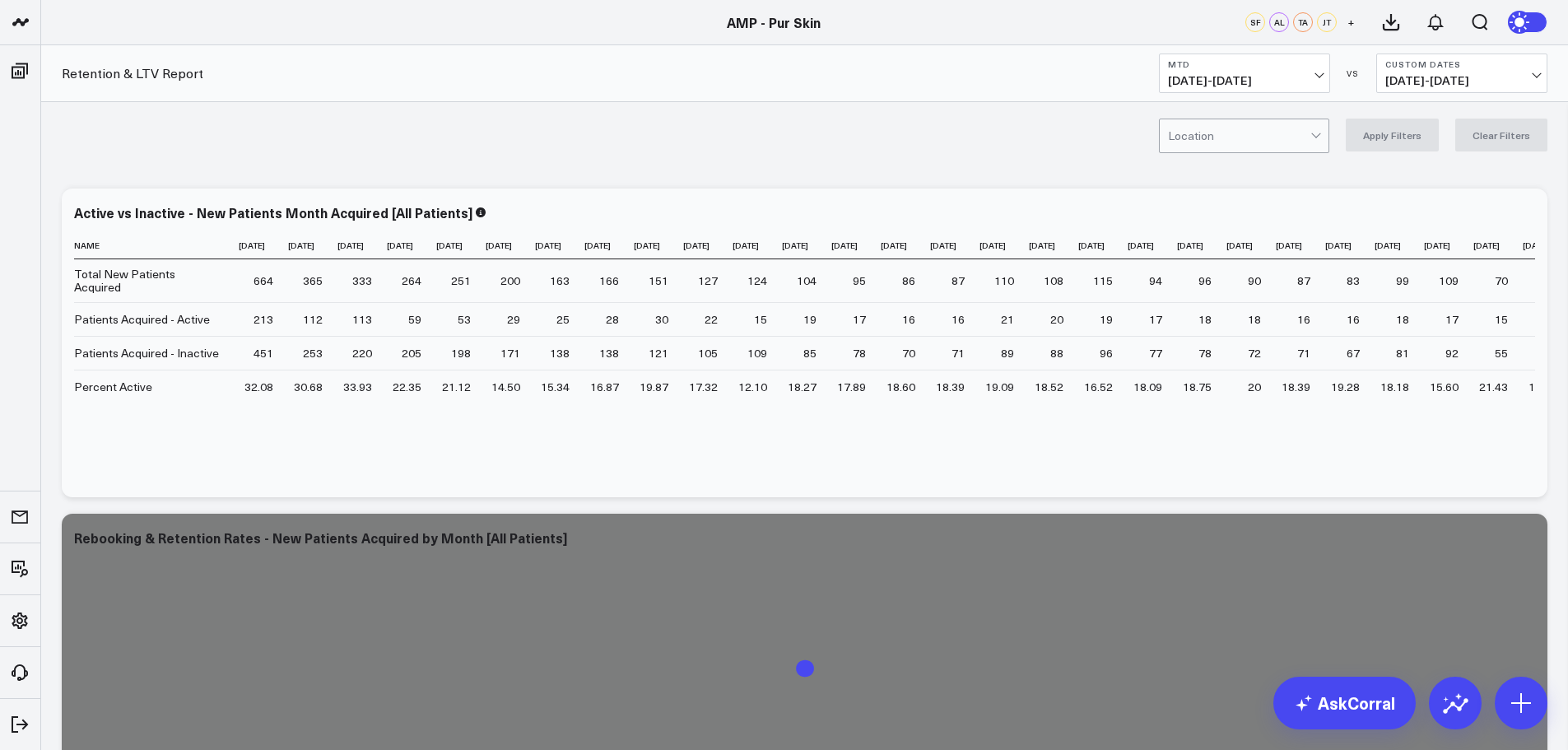
click at [1261, 126] on div "Location Apply Filters Clear Filters" at bounding box center [805, 135] width 1527 height 66
click at [1260, 133] on div at bounding box center [1239, 136] width 143 height 33
click at [1234, 175] on div "[PERSON_NAME]" at bounding box center [1244, 170] width 168 height 34
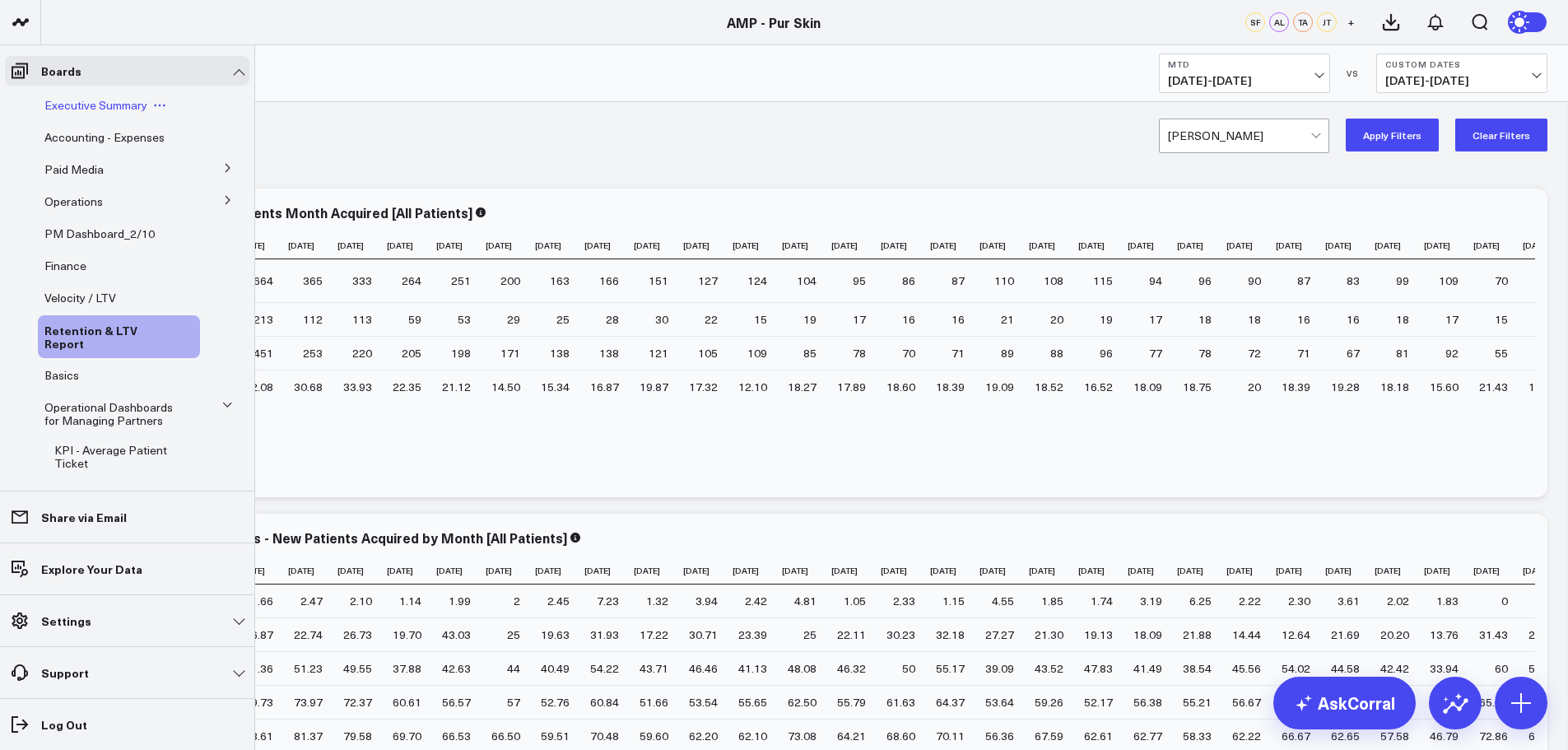
click at [111, 106] on span "Executive Summary" at bounding box center [96, 105] width 103 height 16
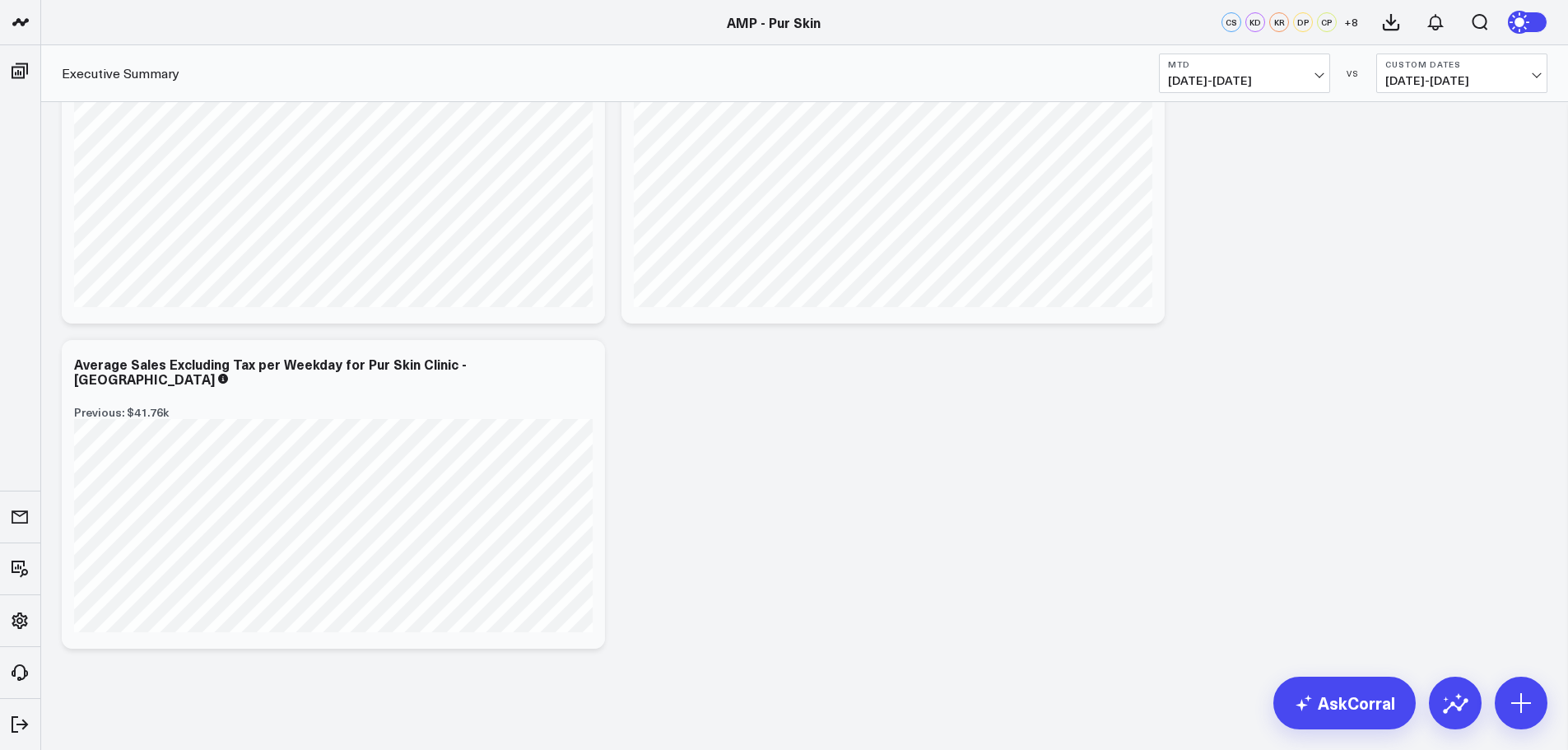
scroll to position [6876, 0]
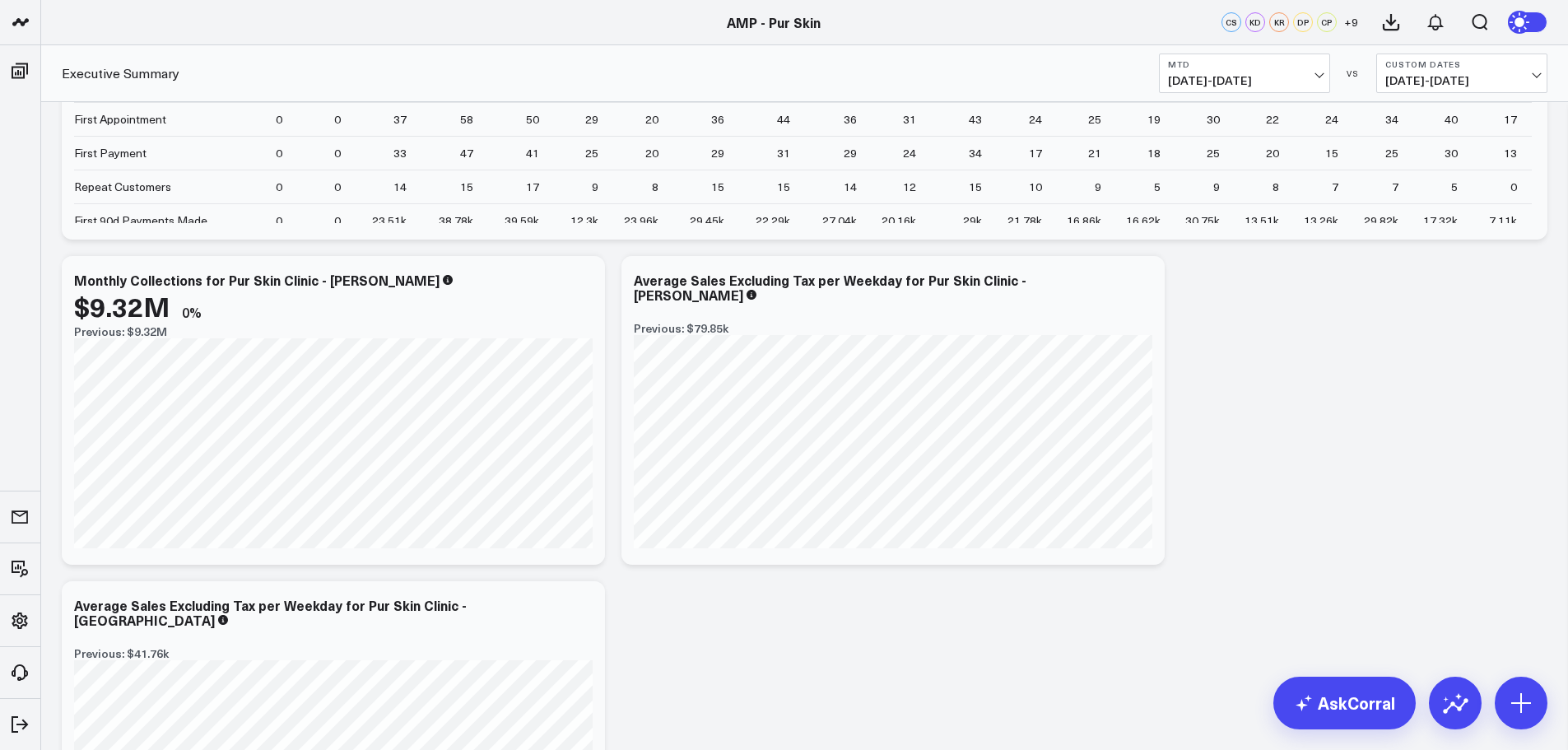
scroll to position [182, 0]
